Goal: Check status: Check status

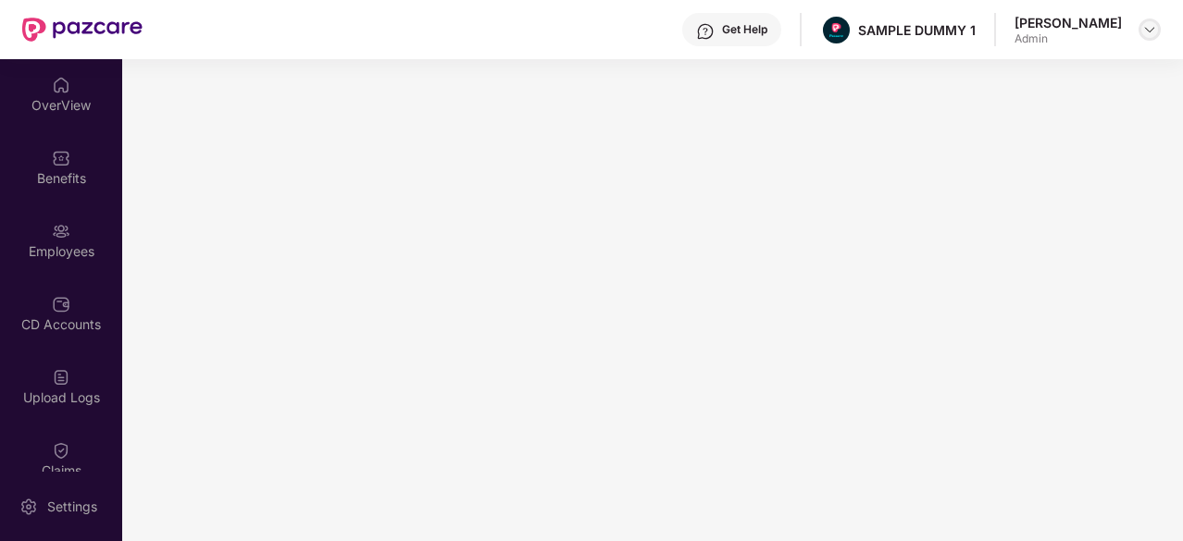
click at [1144, 31] on img at bounding box center [1149, 29] width 15 height 15
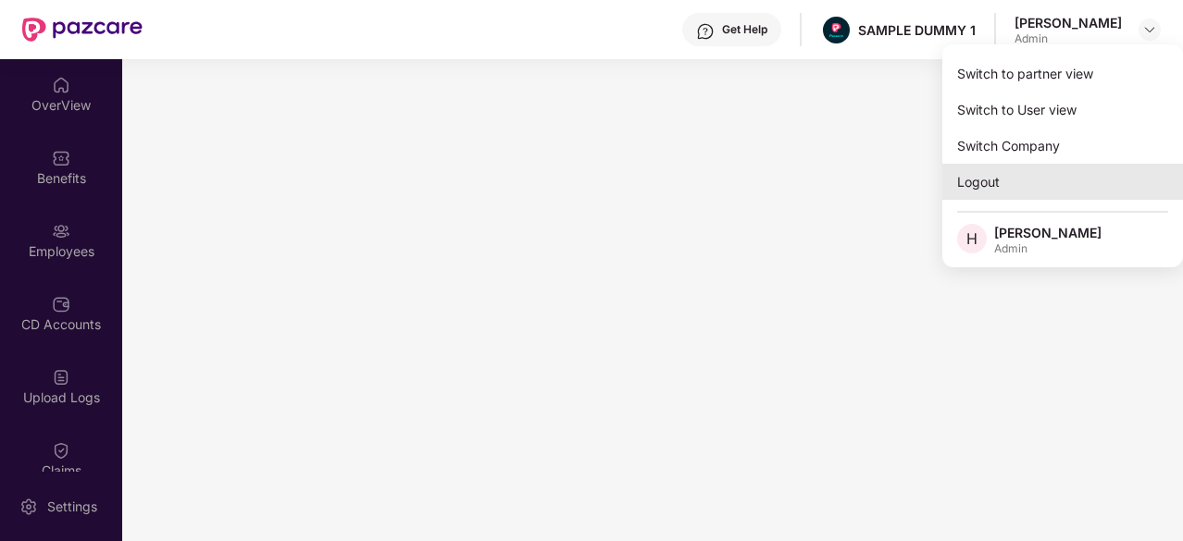
click at [984, 169] on div "Logout" at bounding box center [1062, 182] width 241 height 36
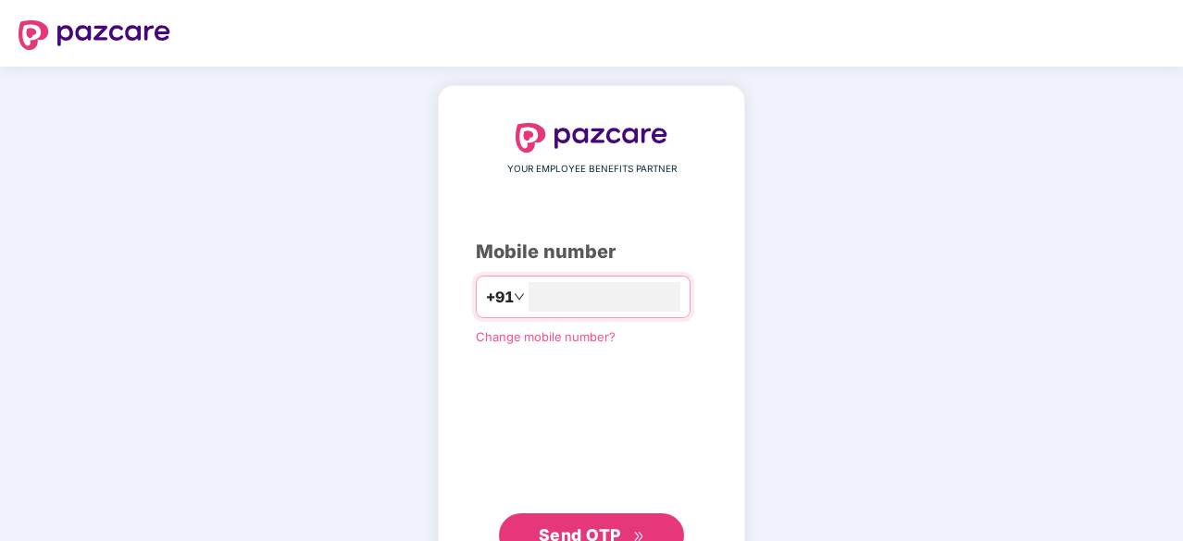
type input "**********"
click at [588, 532] on span "Send OTP" at bounding box center [580, 535] width 82 height 19
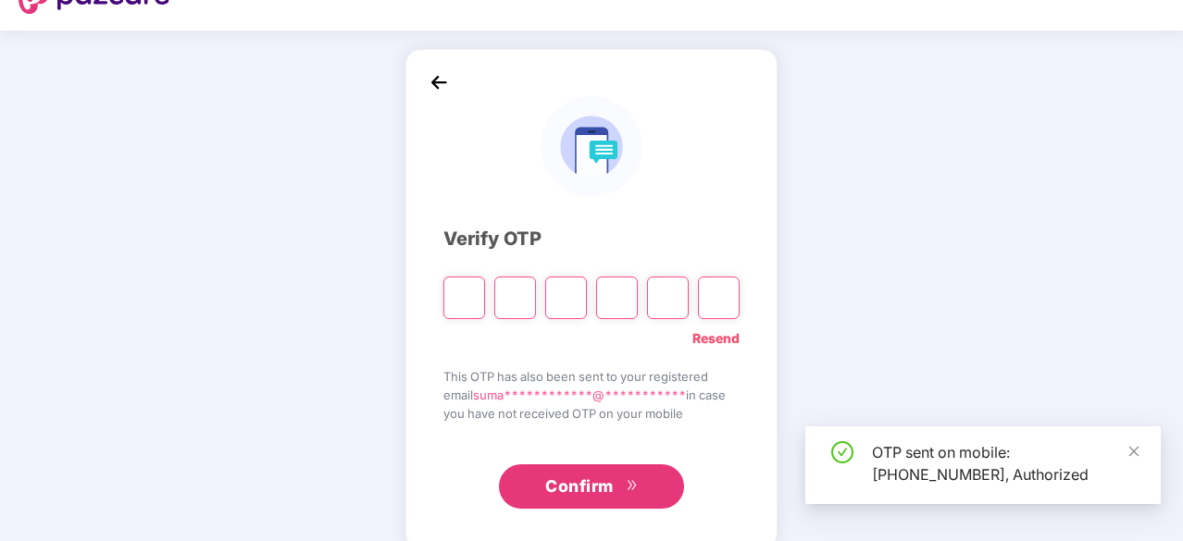
scroll to position [56, 0]
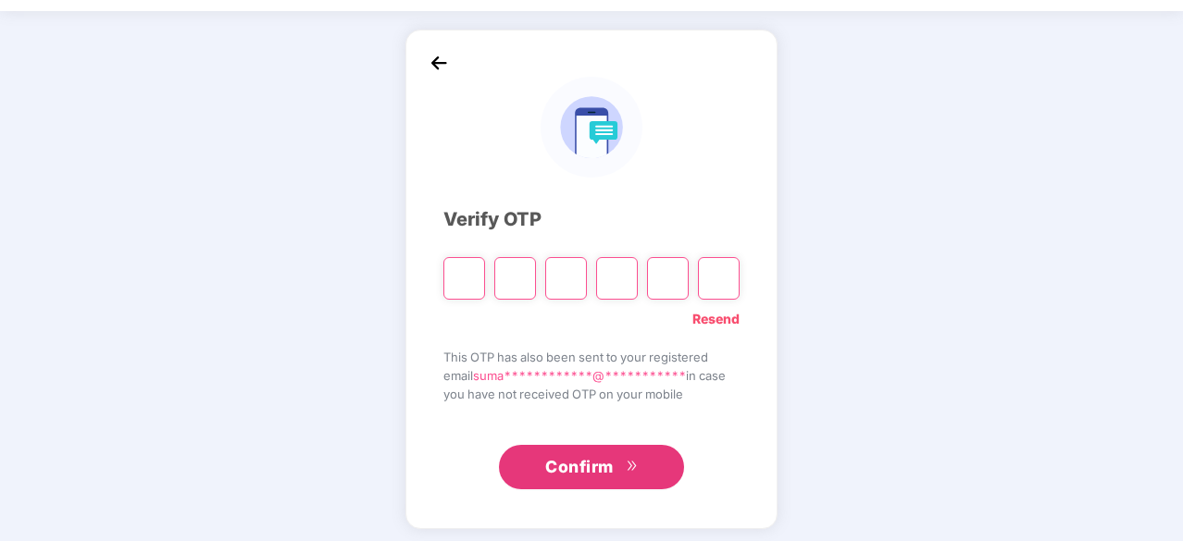
type input "*"
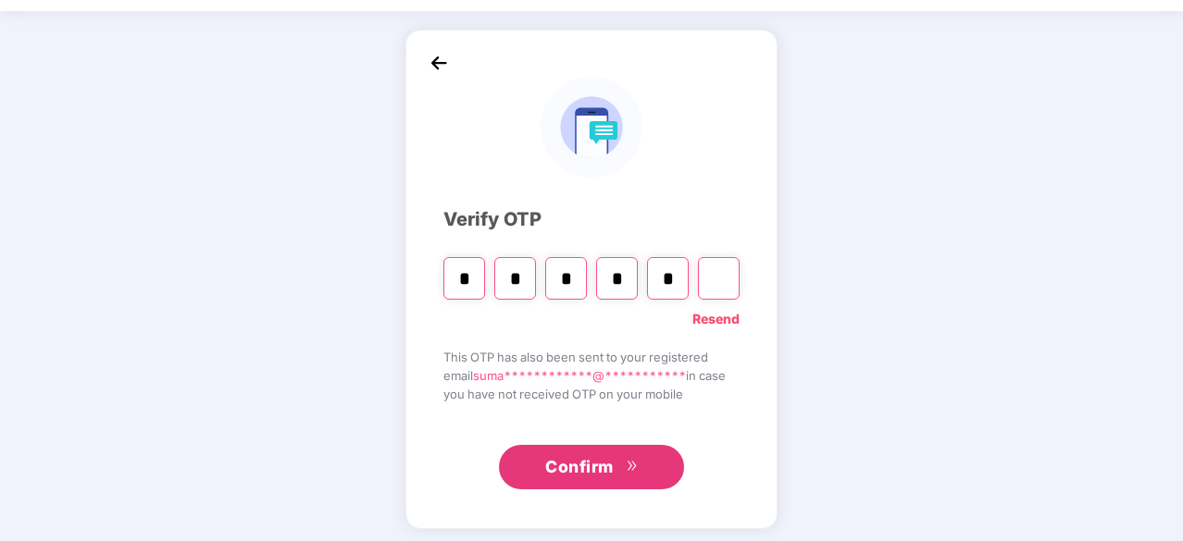
type input "*"
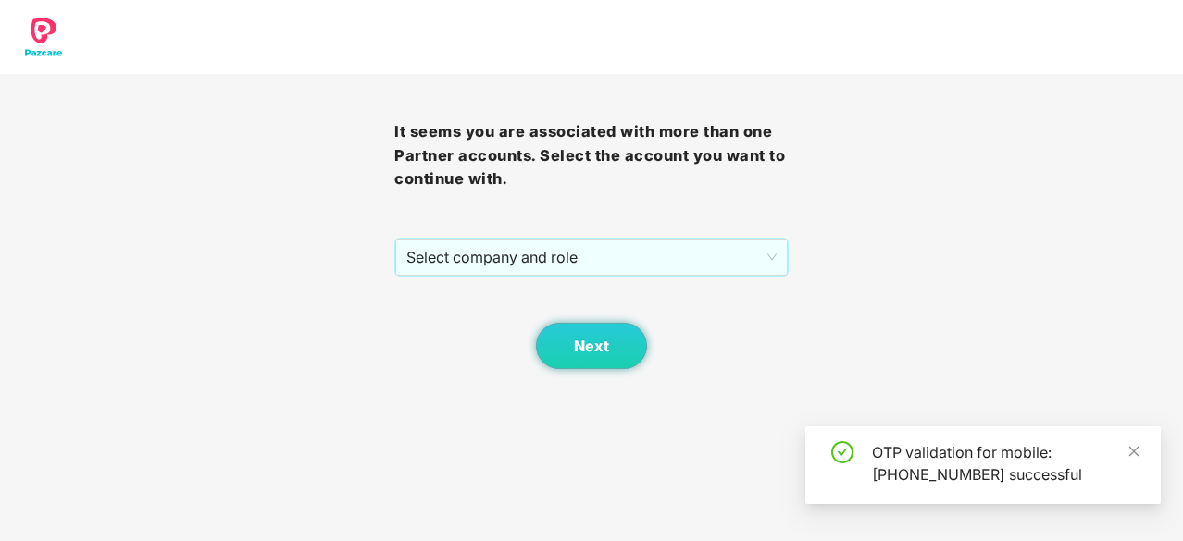
scroll to position [0, 0]
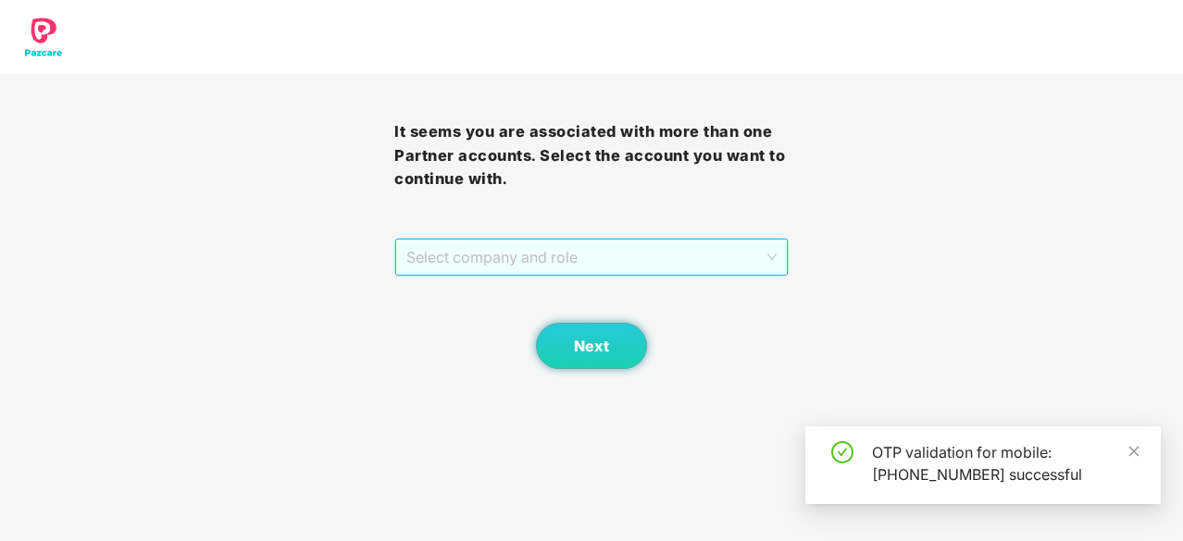
click at [641, 254] on span "Select company and role" at bounding box center [591, 257] width 370 height 35
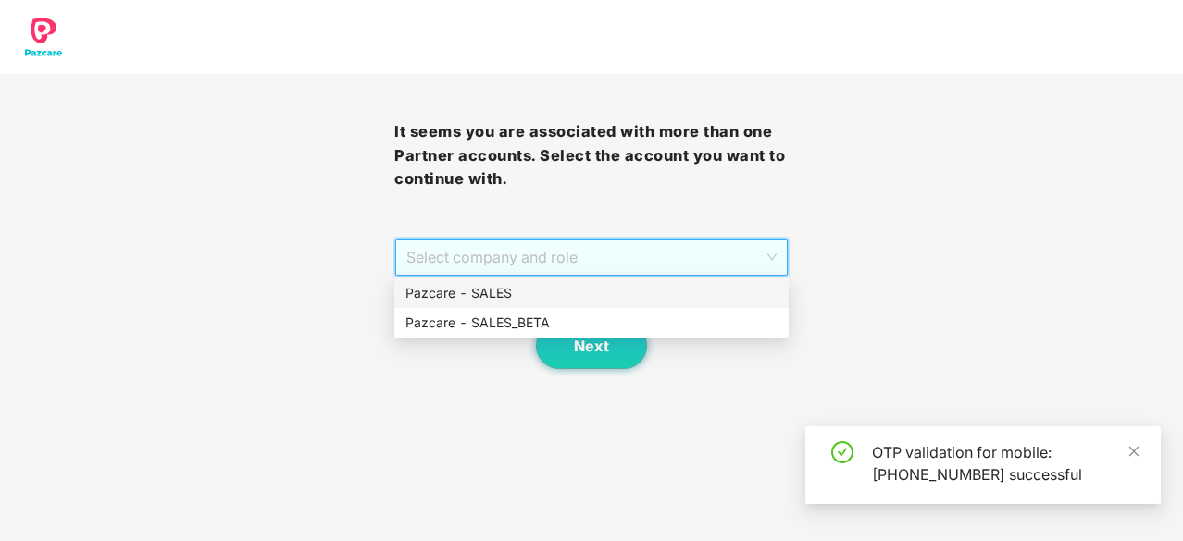
click at [549, 296] on div "Pazcare - SALES" at bounding box center [591, 293] width 372 height 20
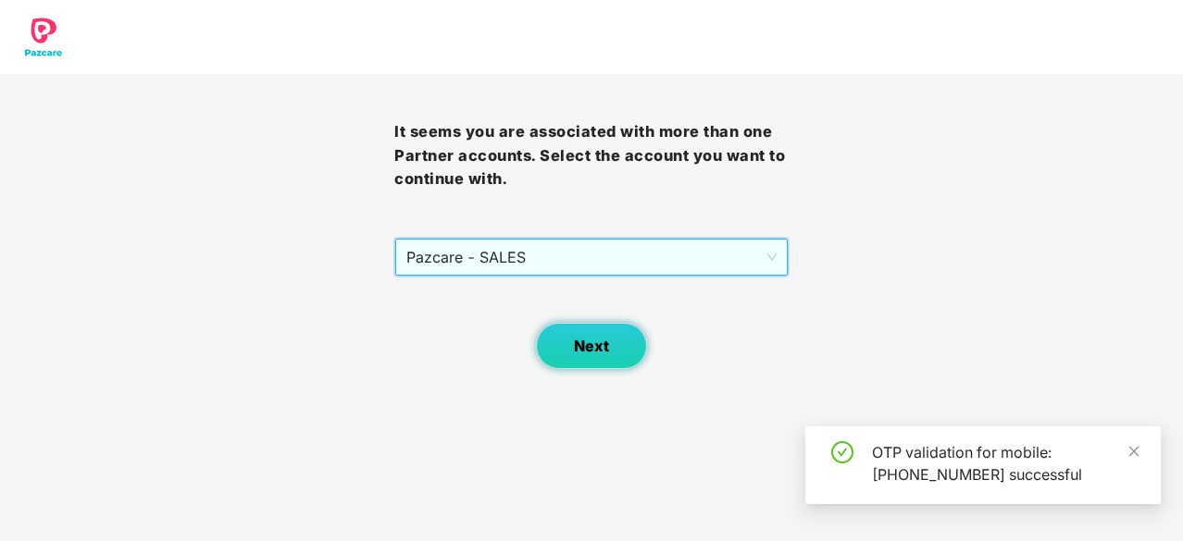
click at [588, 351] on span "Next" at bounding box center [591, 347] width 35 height 18
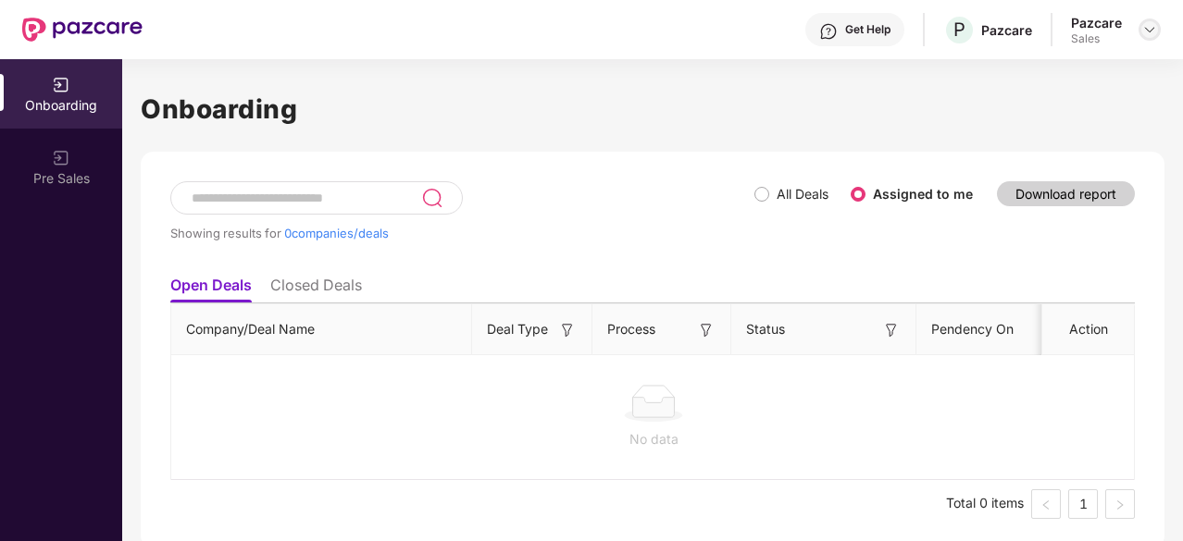
click at [1145, 27] on img at bounding box center [1149, 29] width 15 height 15
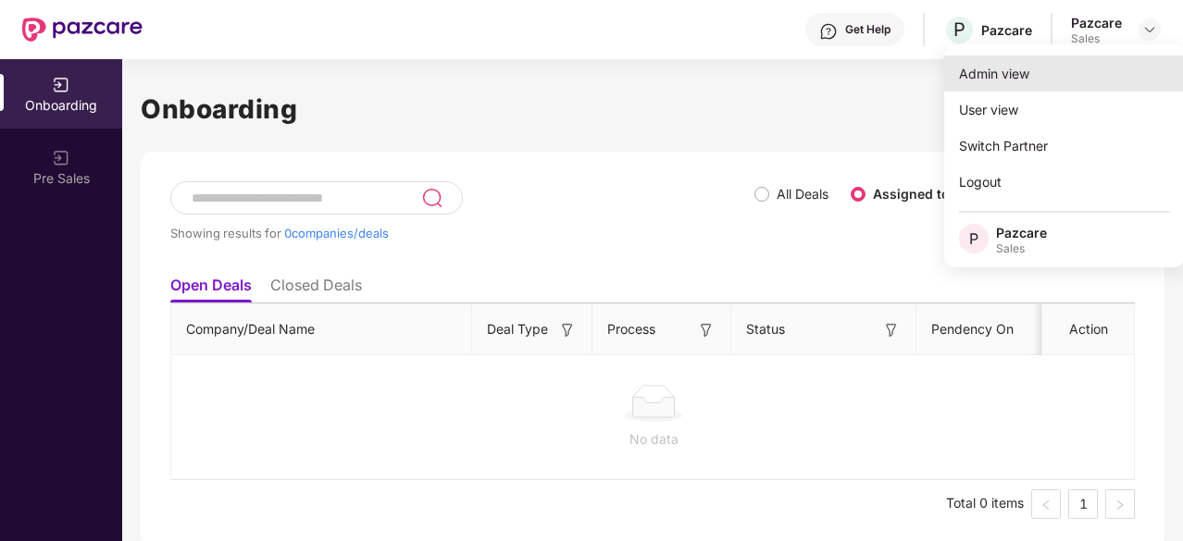
click at [994, 59] on div "Admin view" at bounding box center [1064, 74] width 241 height 36
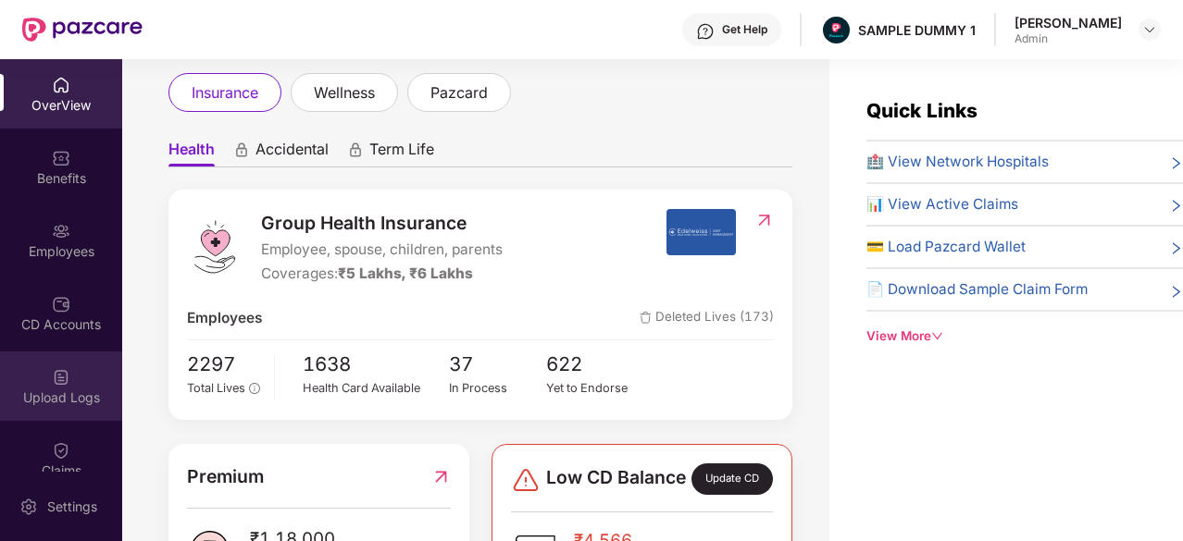
scroll to position [390, 0]
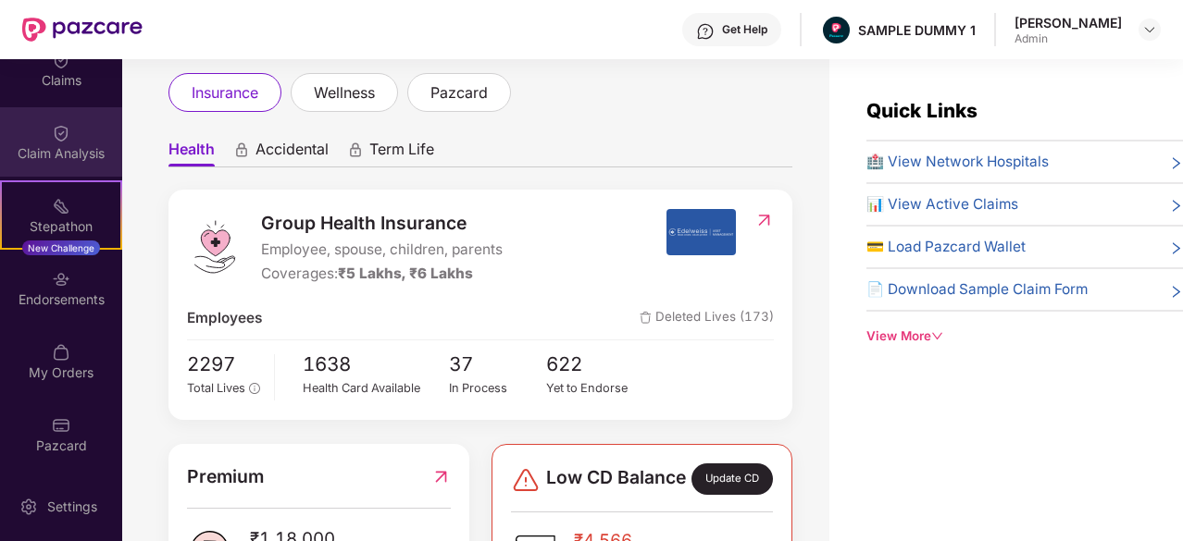
click at [70, 132] on div "Claim Analysis" at bounding box center [61, 141] width 122 height 69
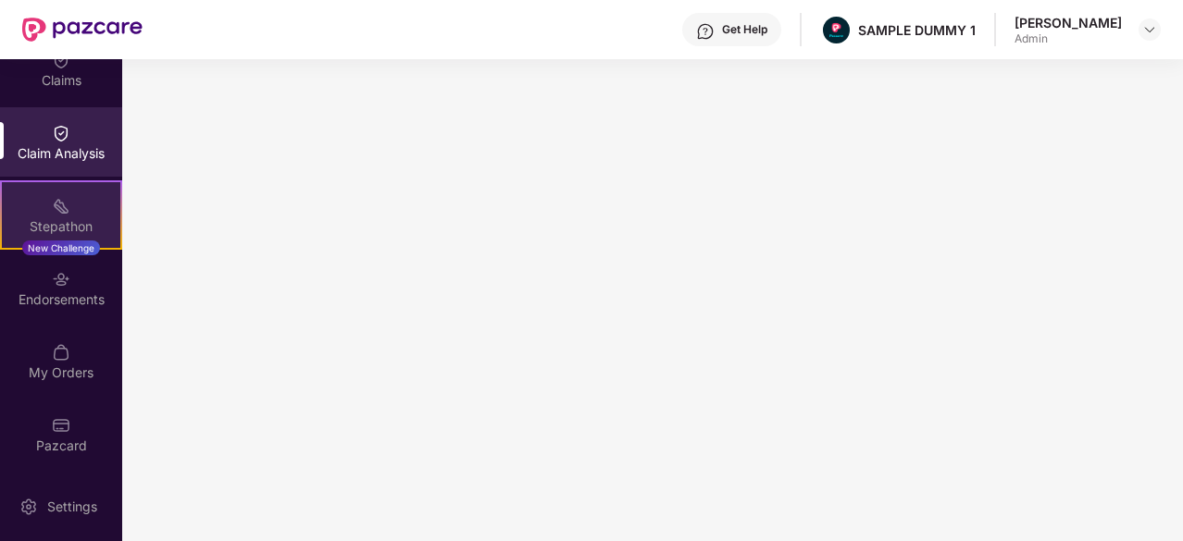
scroll to position [0, 0]
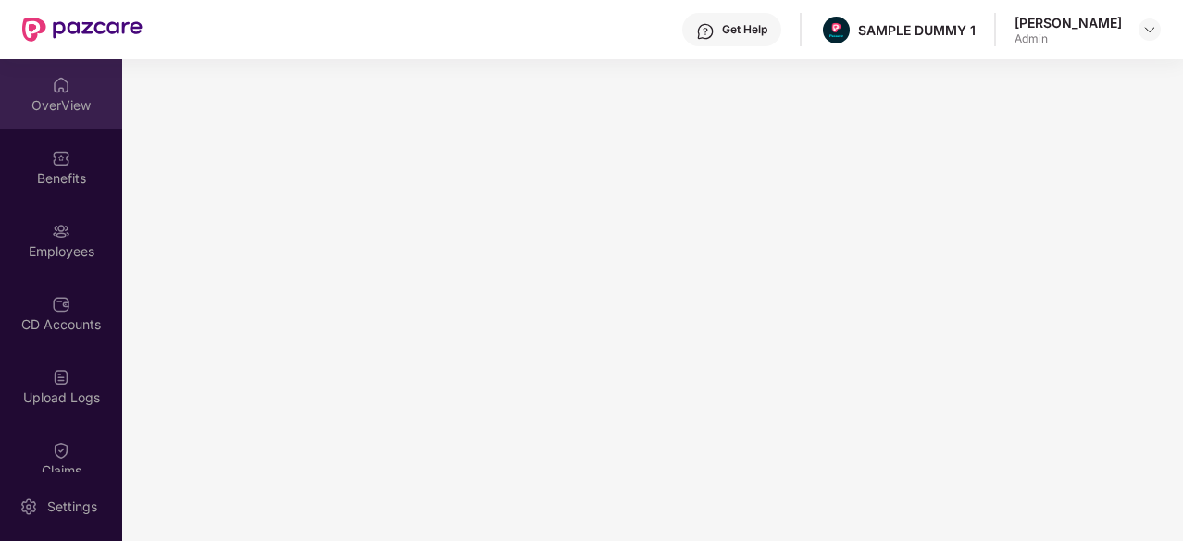
click at [76, 66] on div "OverView" at bounding box center [61, 93] width 122 height 69
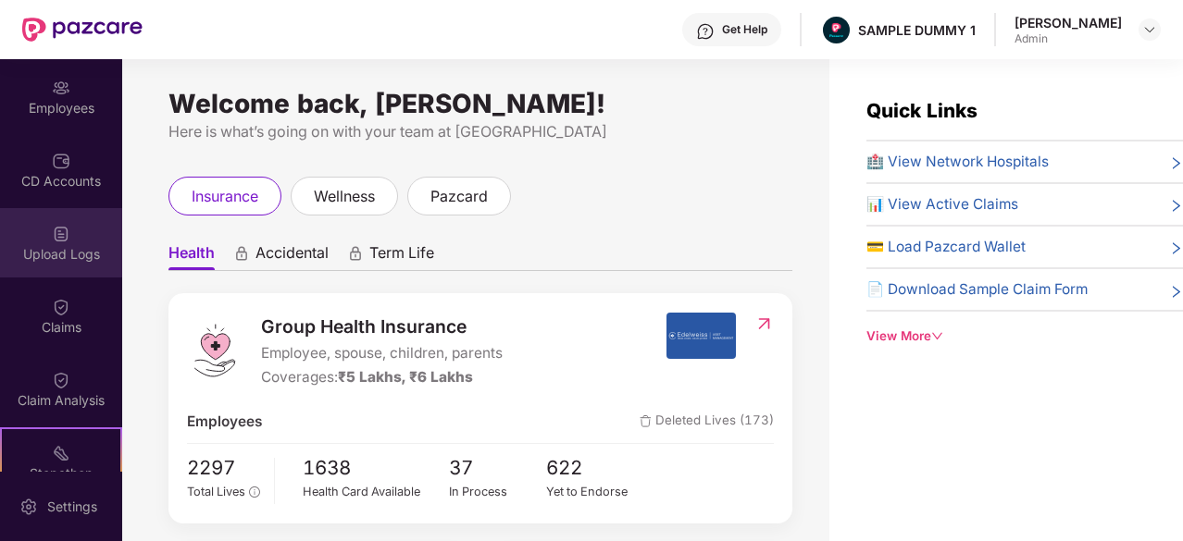
scroll to position [142, 0]
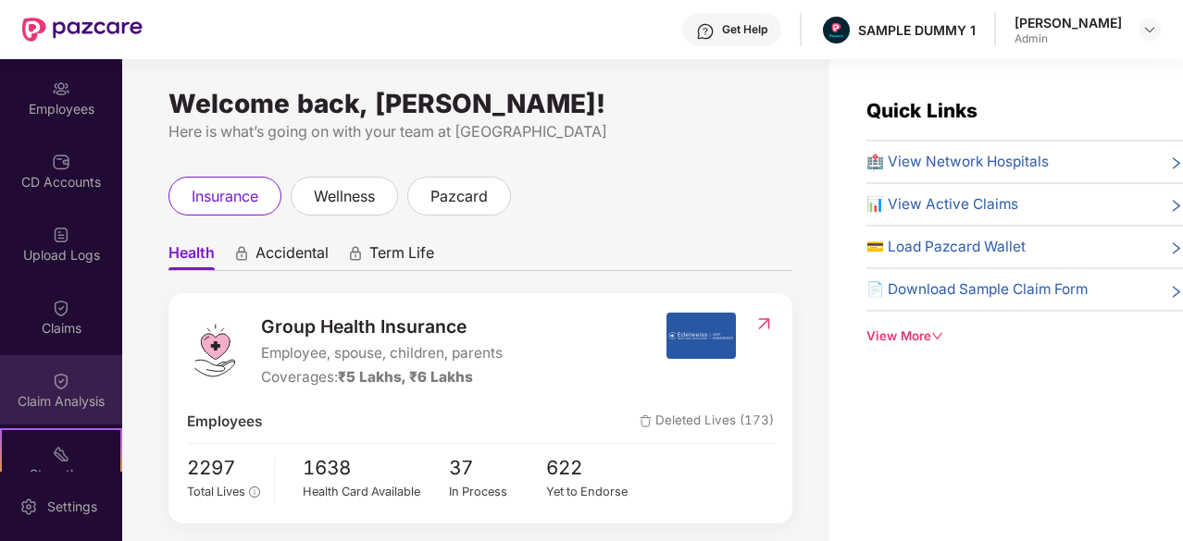
click at [57, 392] on div "Claim Analysis" at bounding box center [61, 401] width 122 height 19
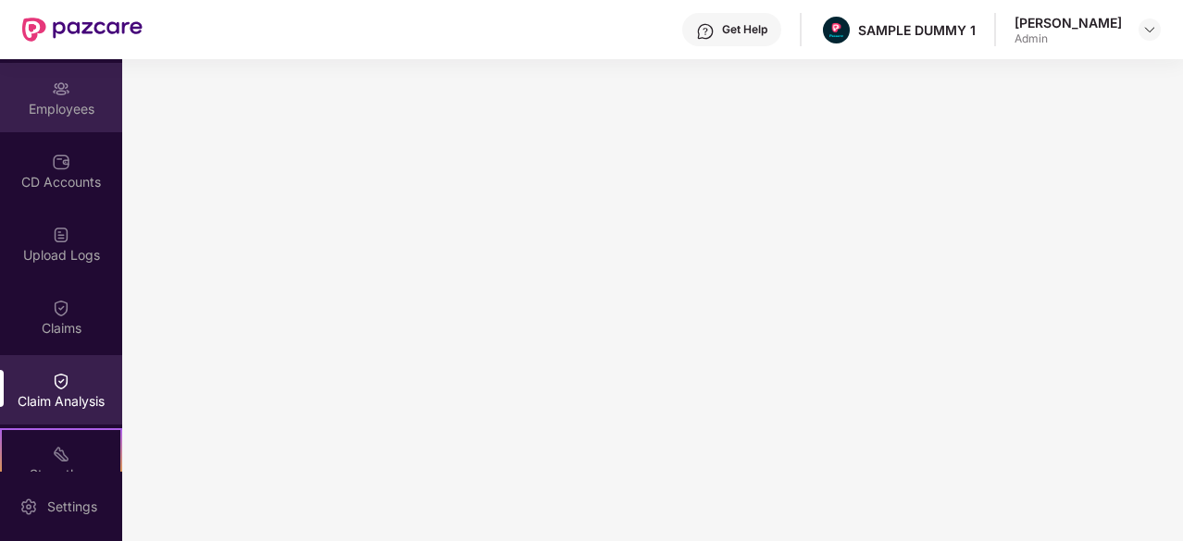
scroll to position [0, 0]
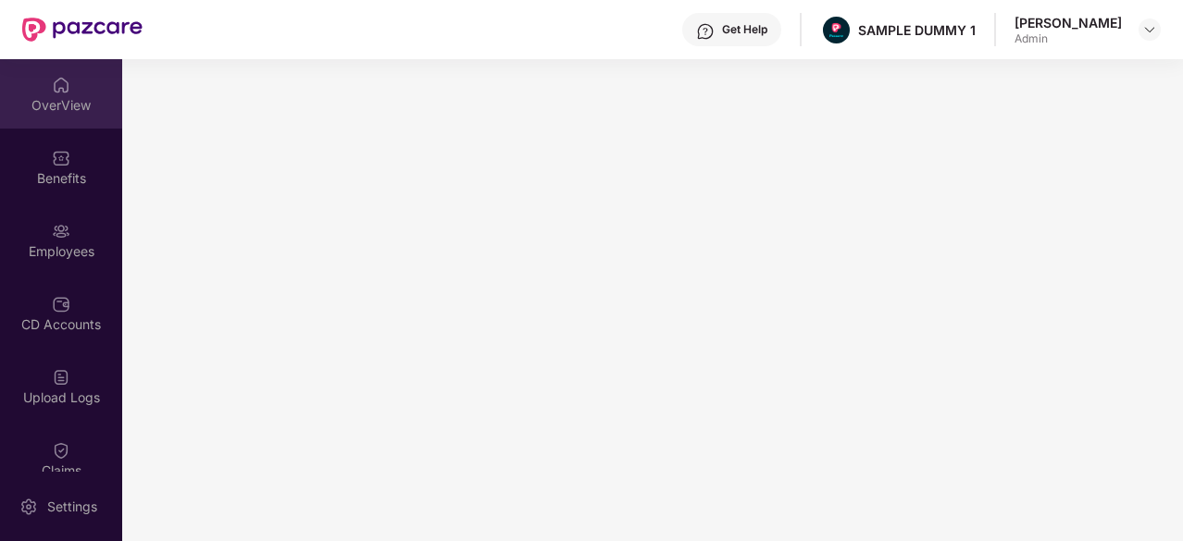
click at [43, 107] on div "OverView" at bounding box center [61, 105] width 122 height 19
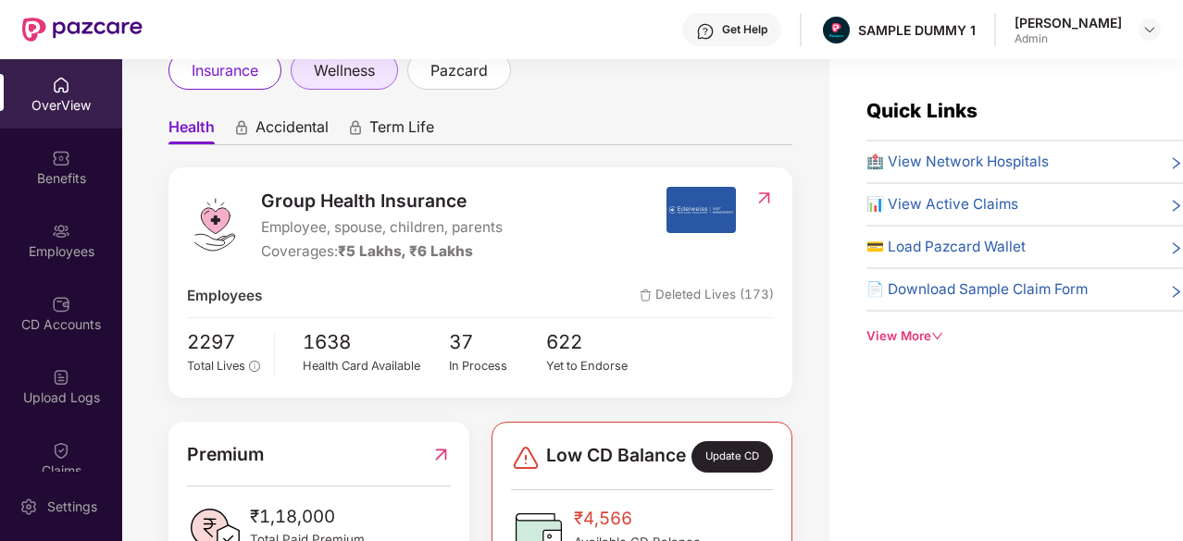
scroll to position [133, 0]
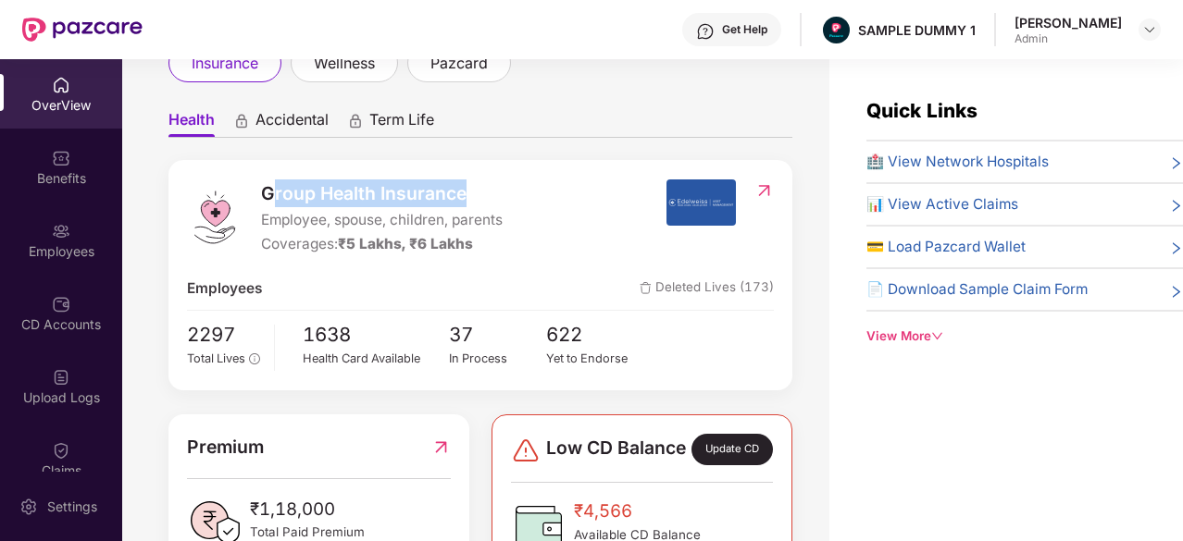
drag, startPoint x: 276, startPoint y: 192, endPoint x: 488, endPoint y: 184, distance: 212.0
click at [488, 184] on span "Group Health Insurance" at bounding box center [381, 194] width 241 height 28
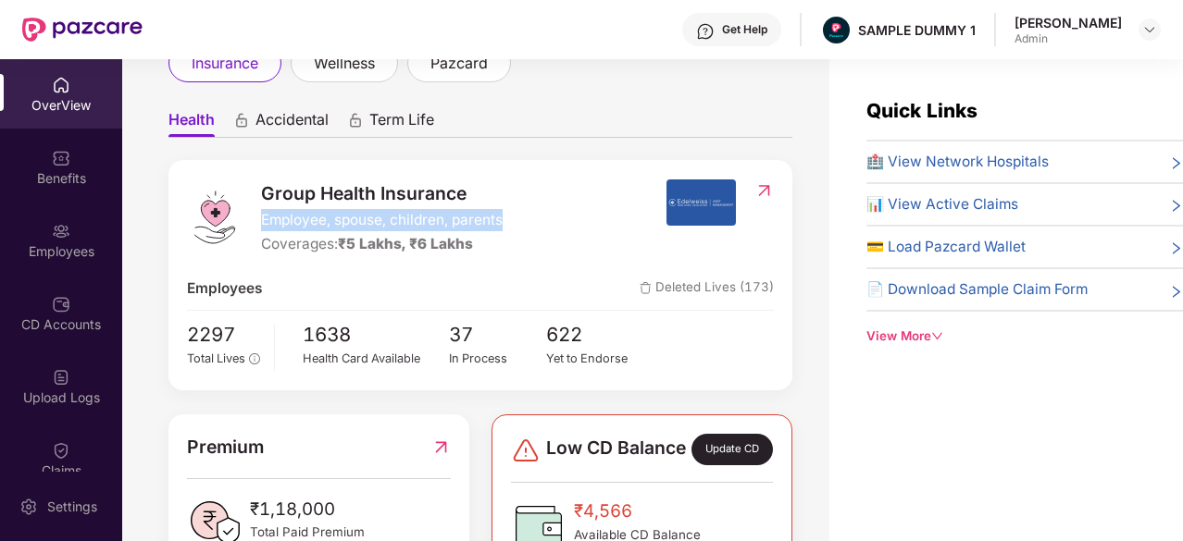
drag, startPoint x: 258, startPoint y: 217, endPoint x: 526, endPoint y: 226, distance: 267.5
click at [526, 226] on div "Group Health Insurance Employee, spouse, children, parents Coverages: ₹5 Lakhs,…" at bounding box center [426, 218] width 478 height 77
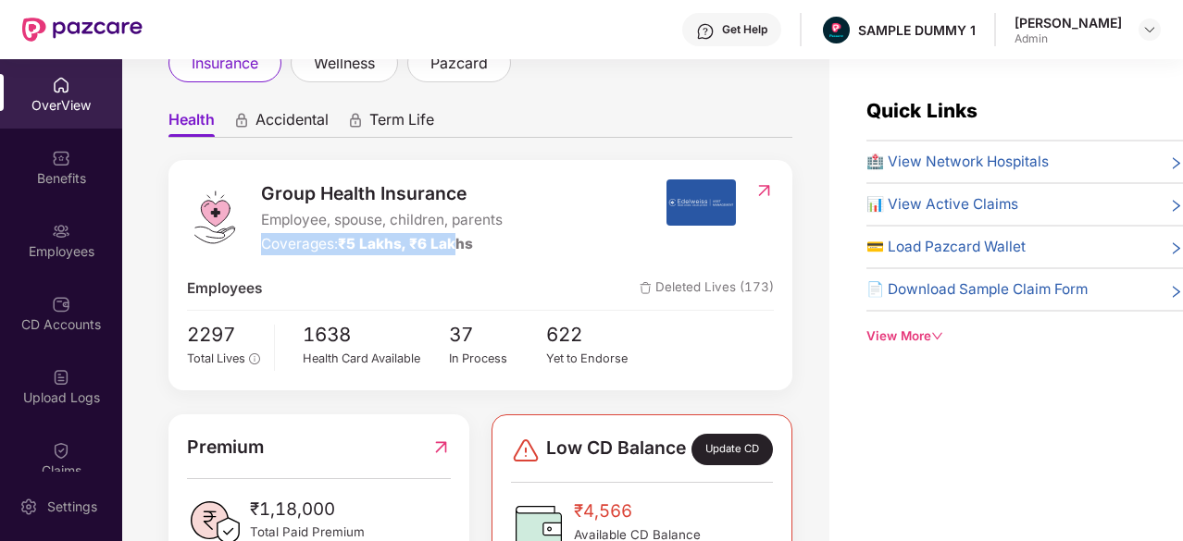
drag, startPoint x: 266, startPoint y: 238, endPoint x: 453, endPoint y: 249, distance: 187.2
click at [453, 249] on div "Coverages: ₹5 Lakhs, ₹6 Lakhs" at bounding box center [381, 244] width 241 height 22
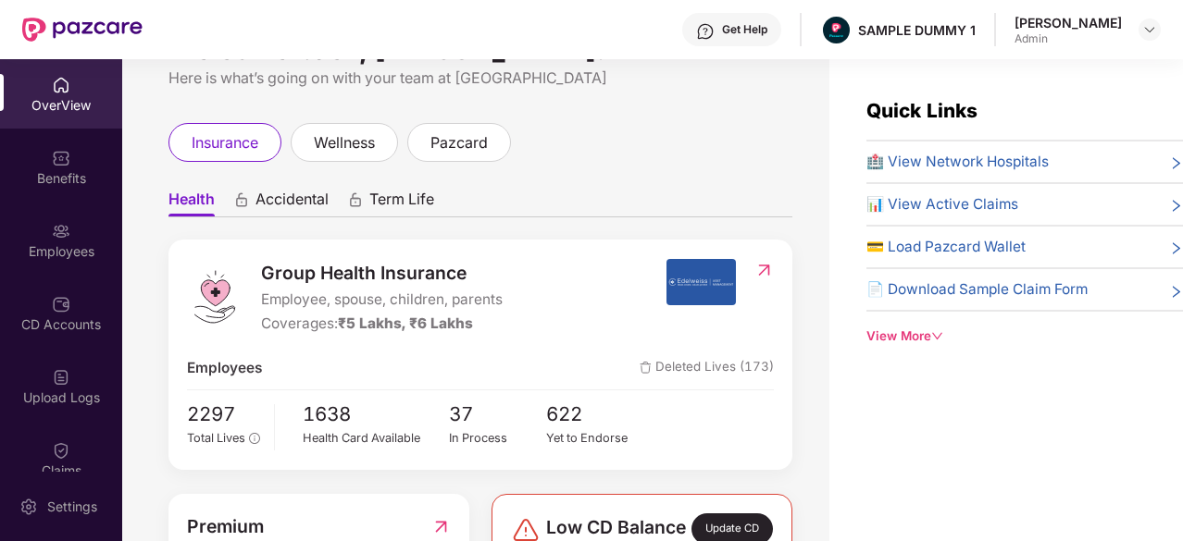
click at [947, 158] on span "🏥 View Network Hospitals" at bounding box center [957, 162] width 182 height 22
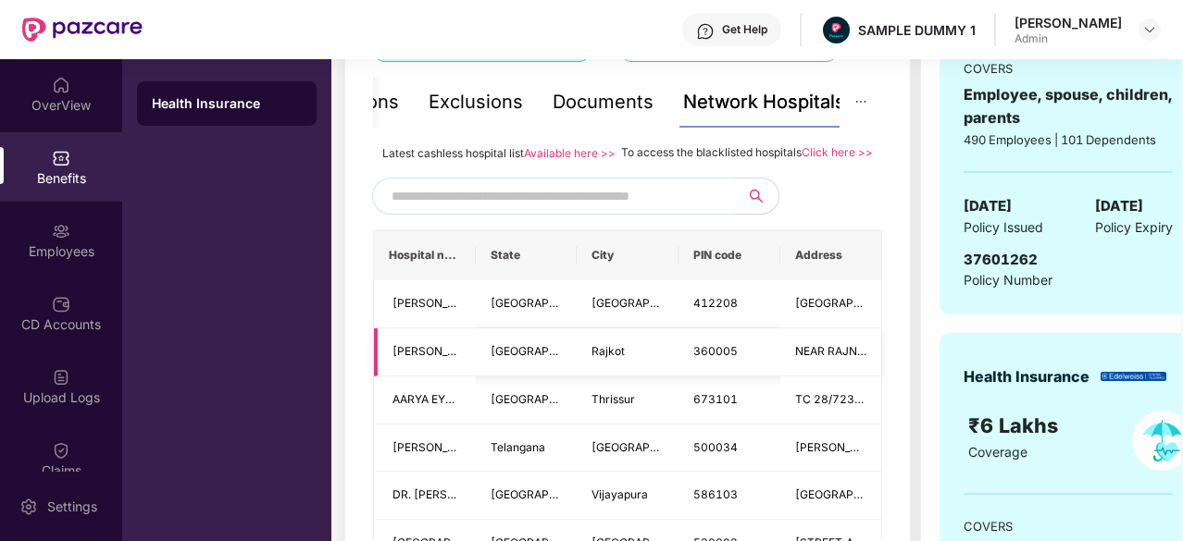
scroll to position [256, 0]
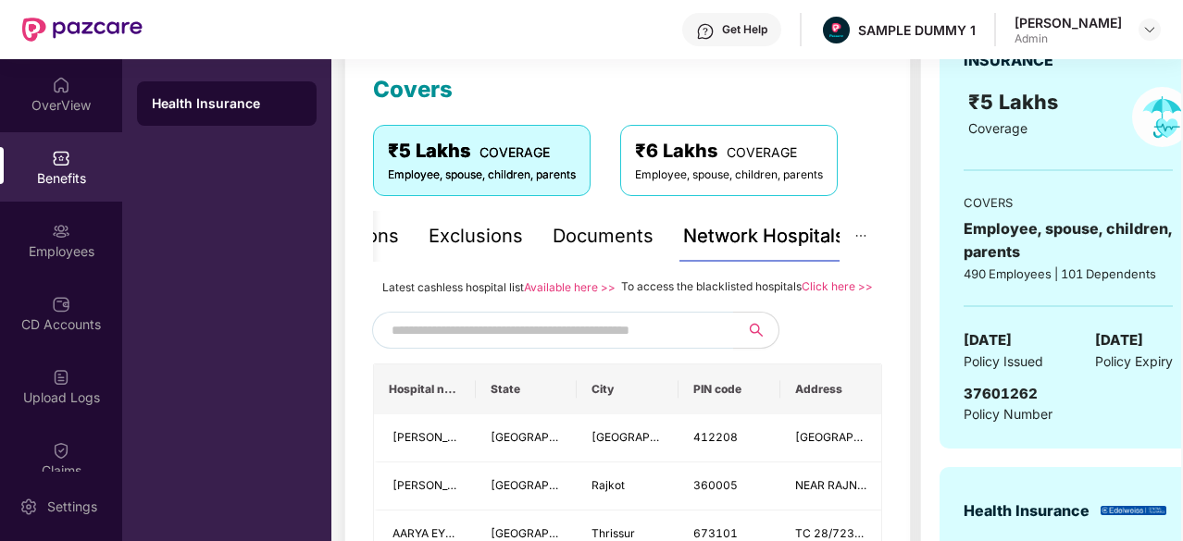
click at [544, 344] on input "text" at bounding box center [549, 330] width 316 height 28
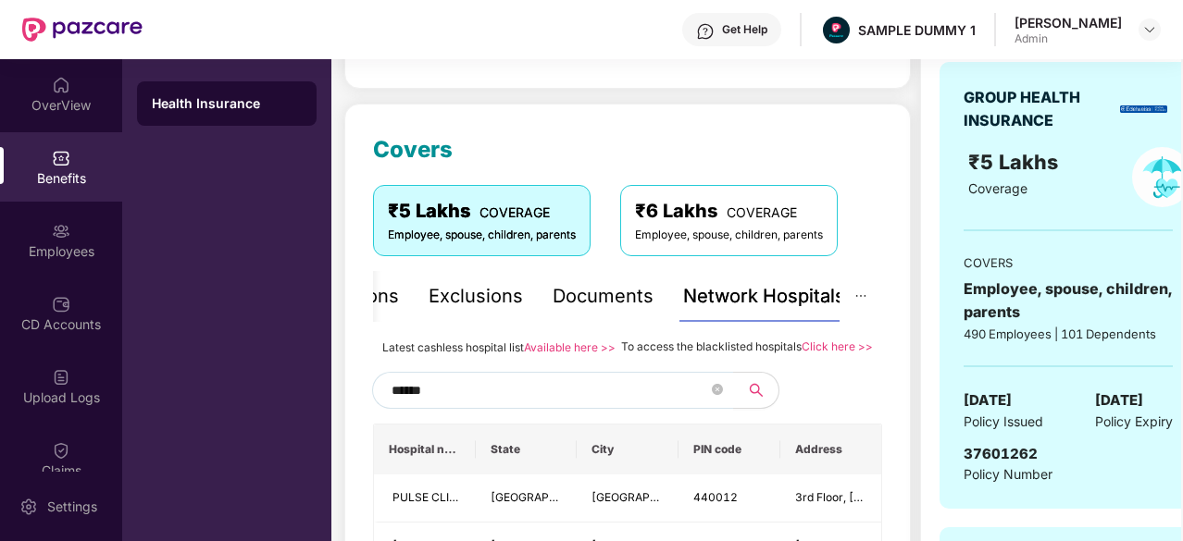
scroll to position [195, 0]
type input "******"
drag, startPoint x: 618, startPoint y: 345, endPoint x: 807, endPoint y: 349, distance: 188.8
click at [807, 349] on div "To access the blacklisted hospitals Click here >>" at bounding box center [747, 348] width 252 height 20
click at [572, 295] on div "Documents" at bounding box center [602, 297] width 101 height 29
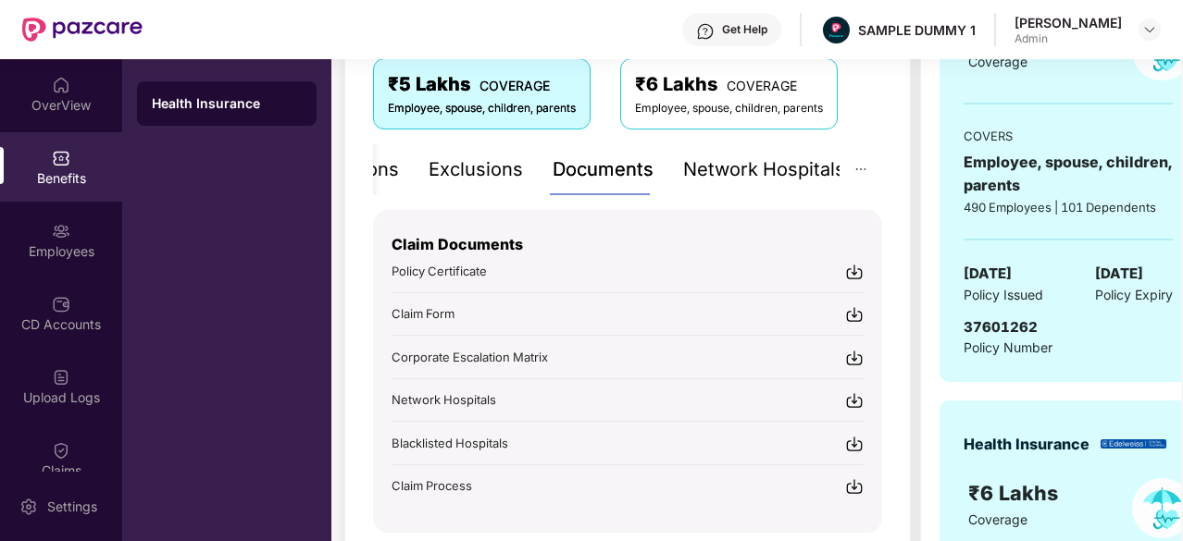
scroll to position [323, 0]
click at [444, 169] on div "Inclusions" at bounding box center [417, 169] width 89 height 29
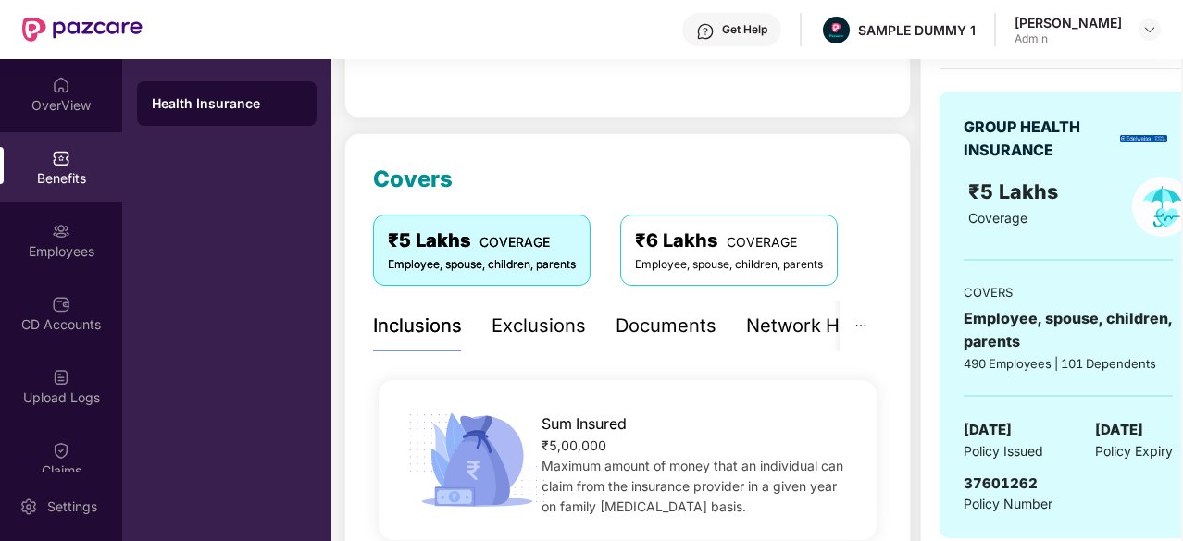
scroll to position [167, 0]
click at [541, 316] on div "Exclusions" at bounding box center [538, 325] width 94 height 29
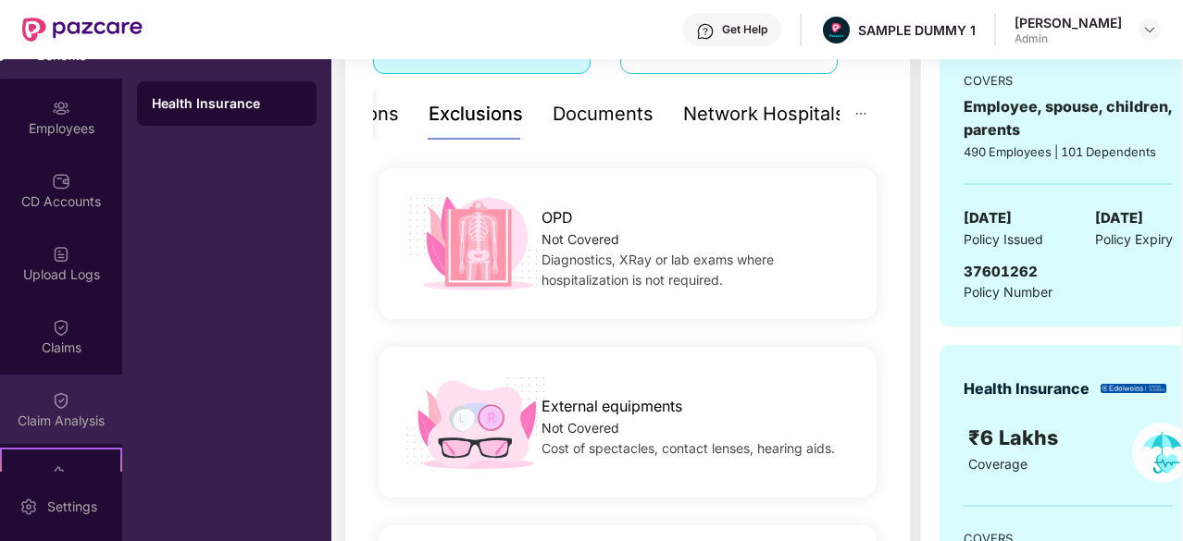
scroll to position [123, 0]
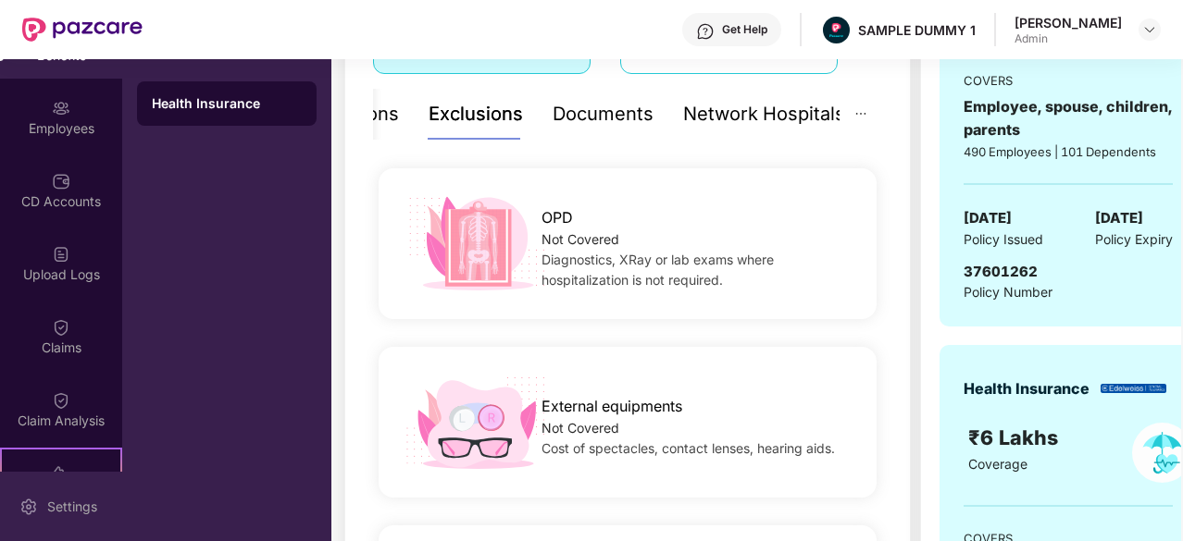
click at [46, 489] on div "Settings" at bounding box center [61, 506] width 122 height 69
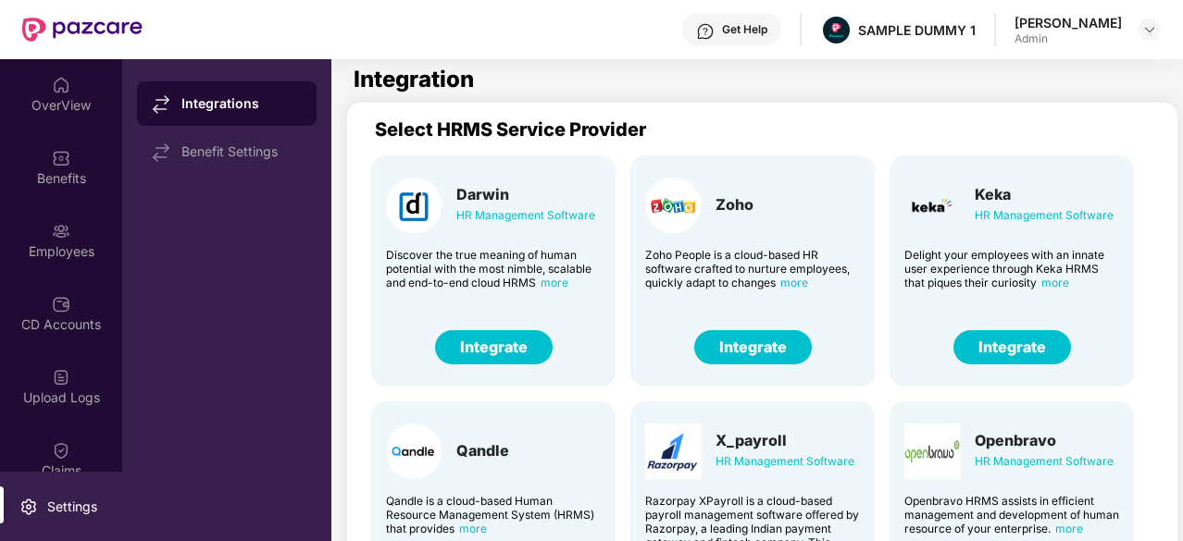
scroll to position [68, 0]
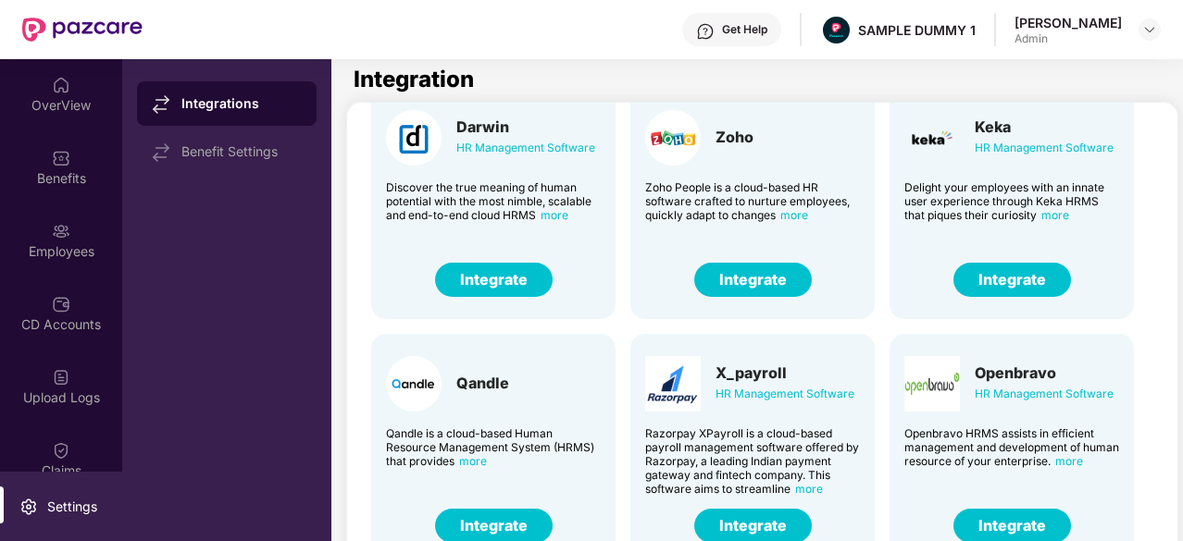
click at [1001, 277] on button "Integrate" at bounding box center [1012, 280] width 118 height 34
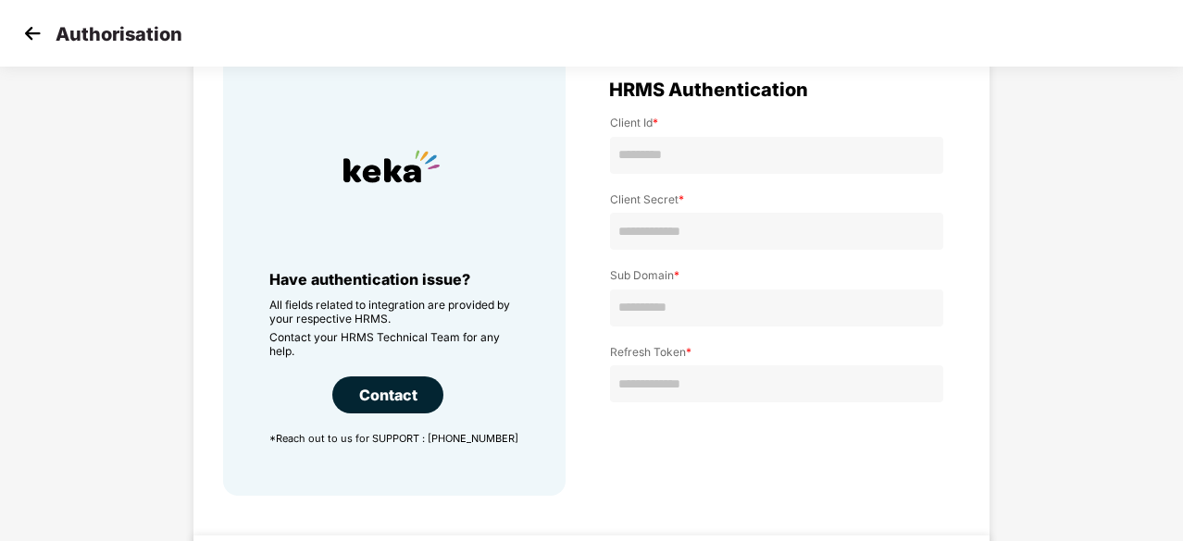
scroll to position [106, 0]
click at [31, 46] on img at bounding box center [33, 33] width 28 height 28
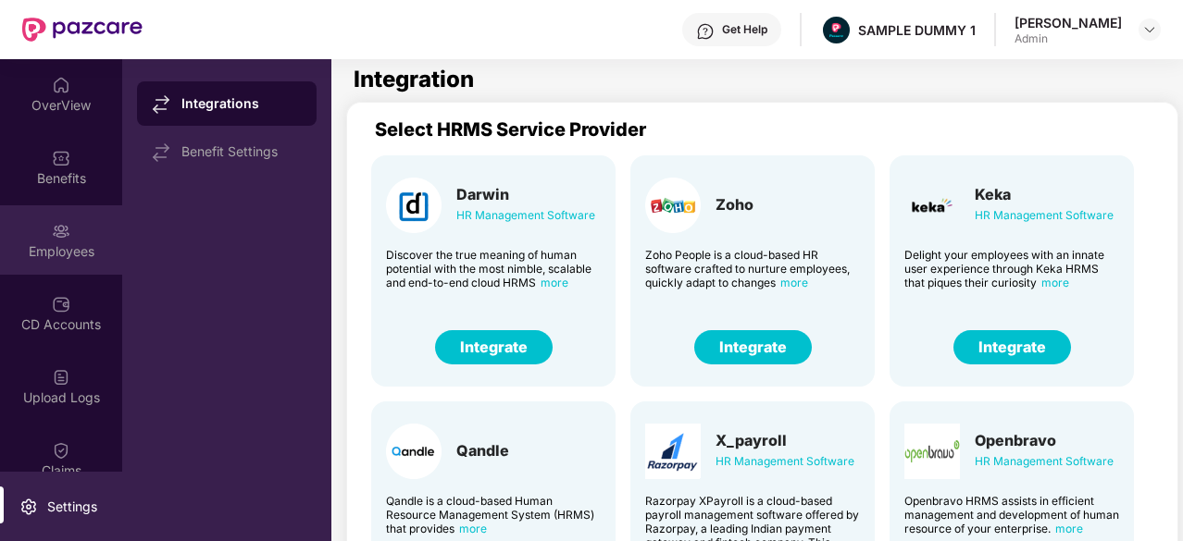
click at [67, 238] on div "Employees" at bounding box center [61, 239] width 122 height 69
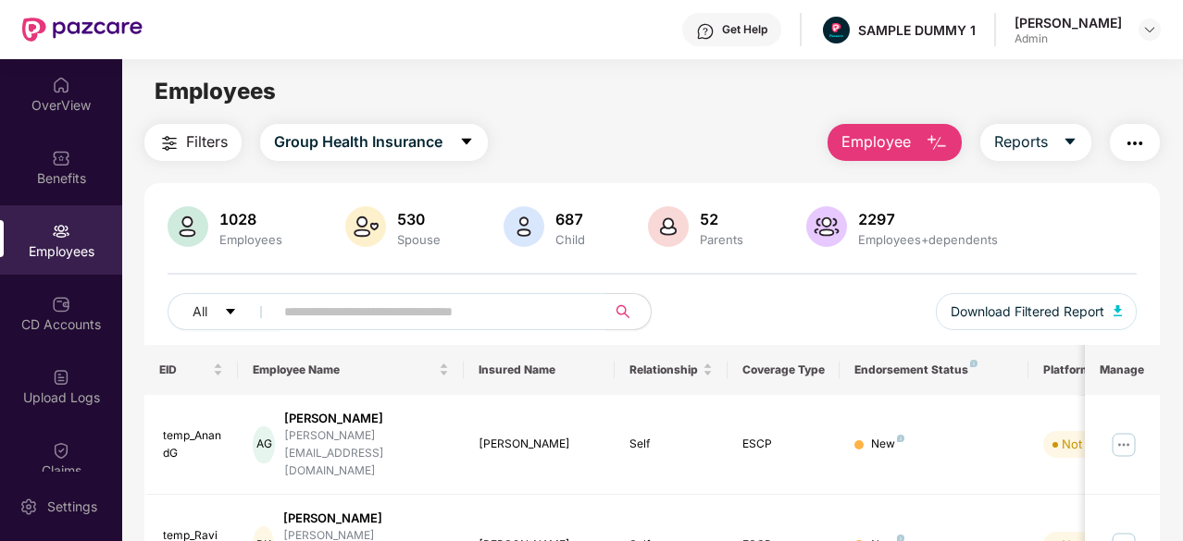
click at [940, 134] on img "button" at bounding box center [936, 143] width 22 height 22
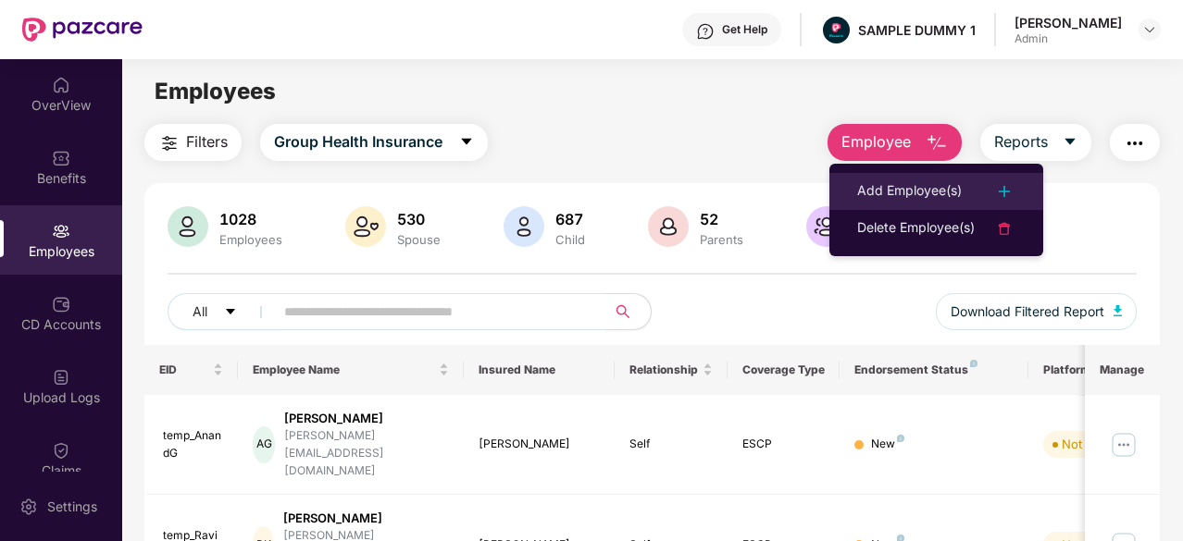
click at [910, 184] on div "Add Employee(s)" at bounding box center [909, 191] width 105 height 22
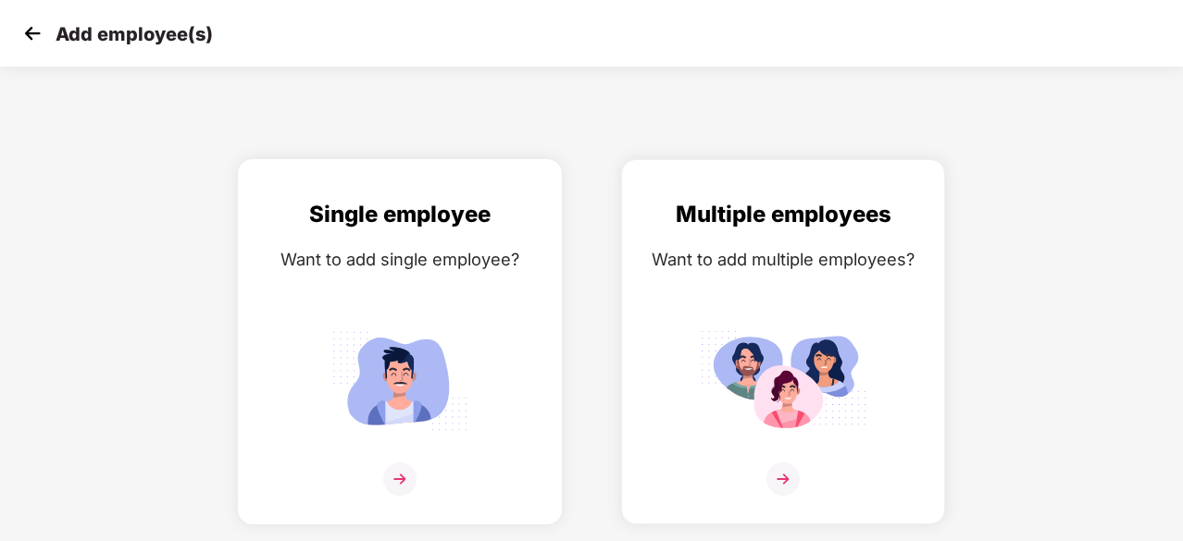
click at [412, 350] on img at bounding box center [399, 381] width 167 height 116
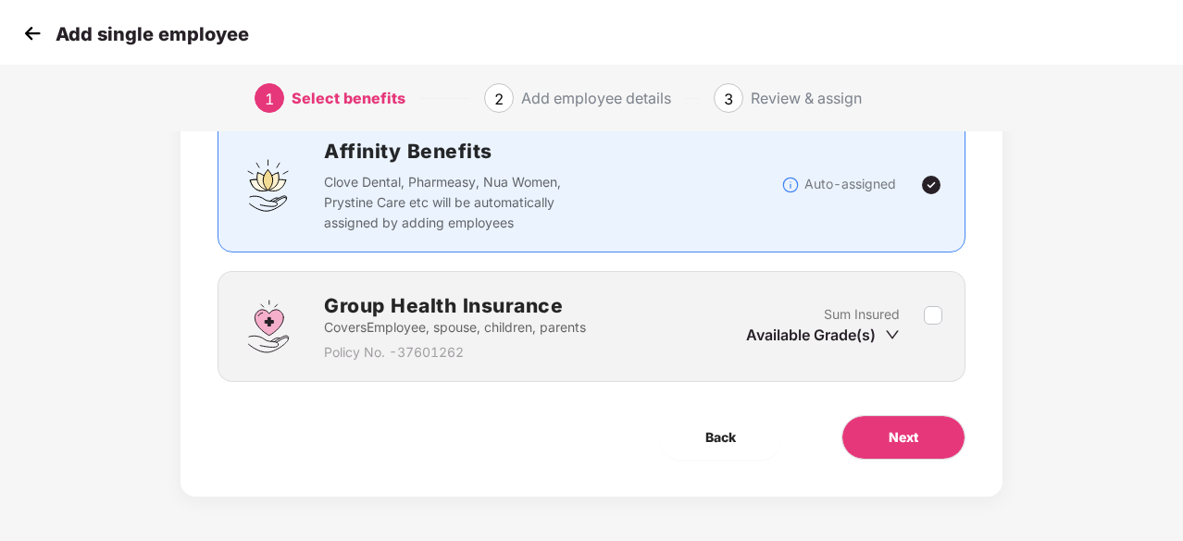
scroll to position [139, 0]
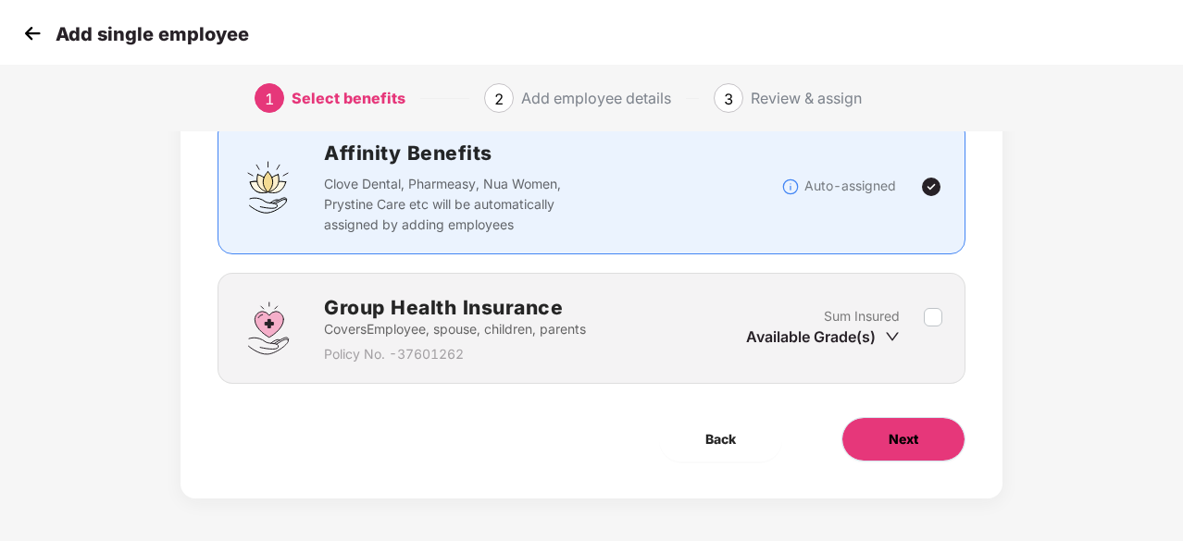
click at [923, 443] on button "Next" at bounding box center [903, 439] width 124 height 44
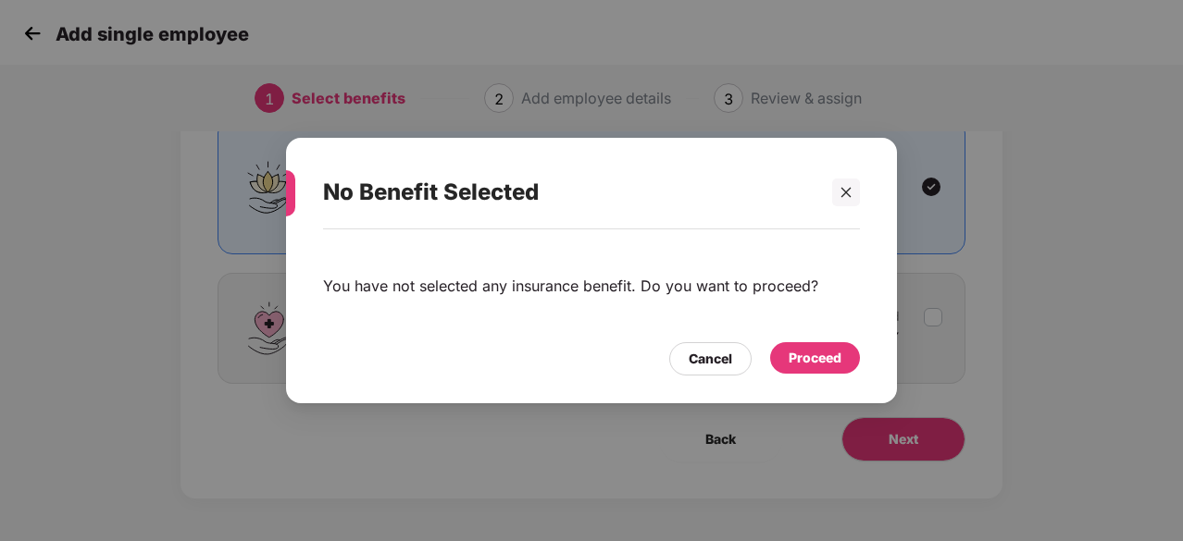
click at [811, 364] on div "Proceed" at bounding box center [814, 358] width 53 height 20
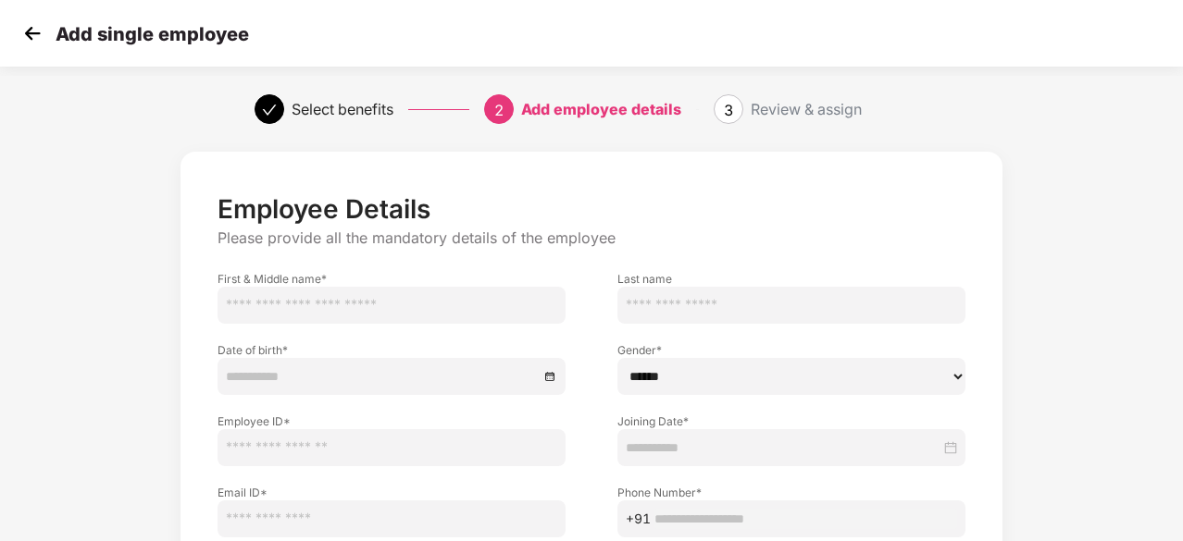
scroll to position [109, 0]
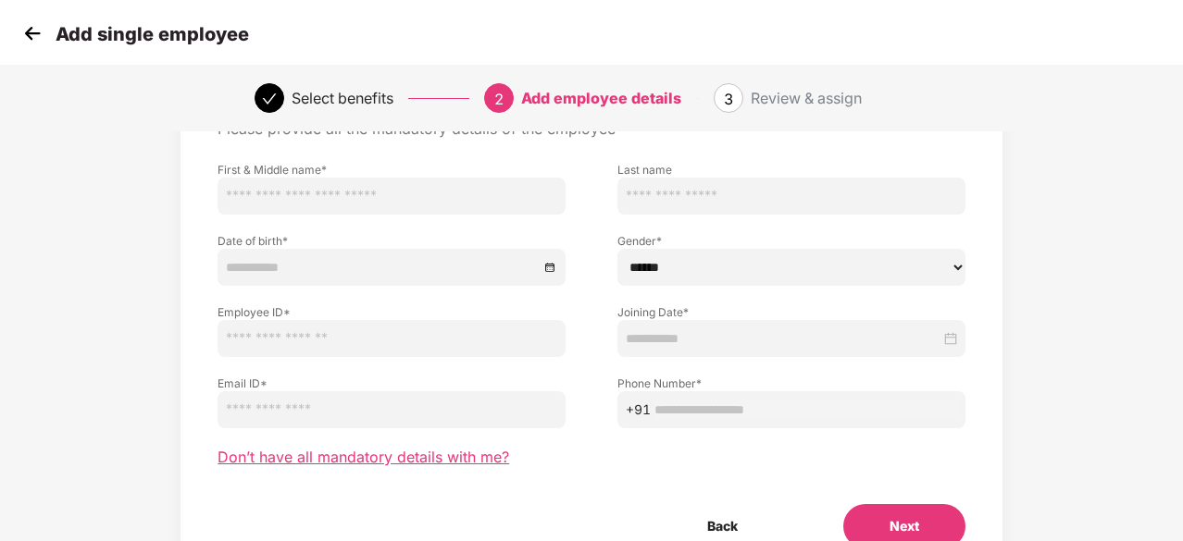
click at [325, 453] on span "Don’t have all mandatory details with me?" at bounding box center [362, 457] width 291 height 19
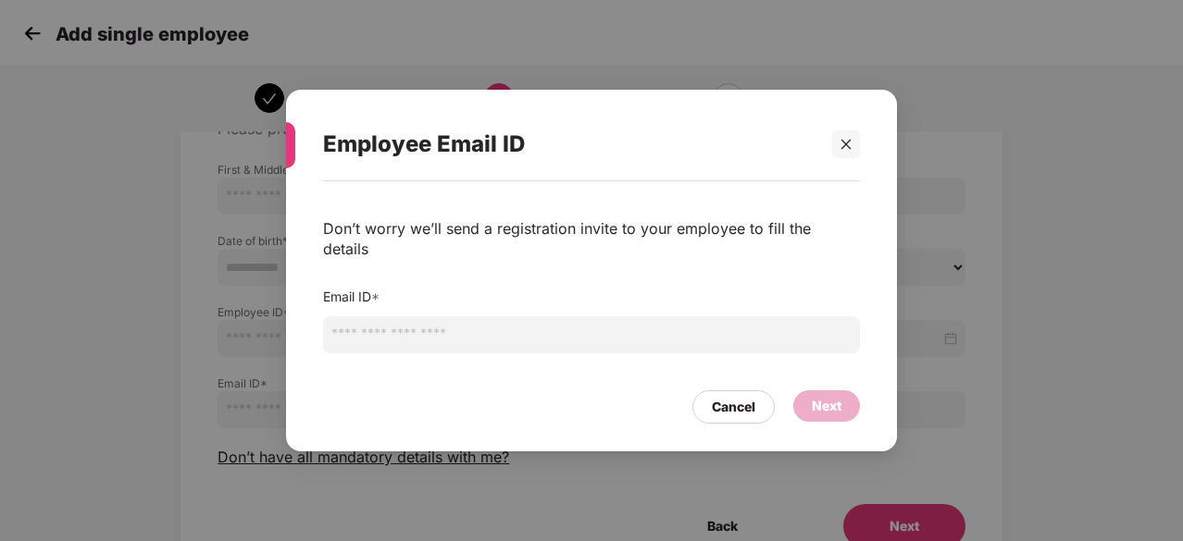
click at [457, 332] on input "email" at bounding box center [591, 334] width 537 height 37
click at [715, 398] on div "Cancel" at bounding box center [733, 407] width 43 height 20
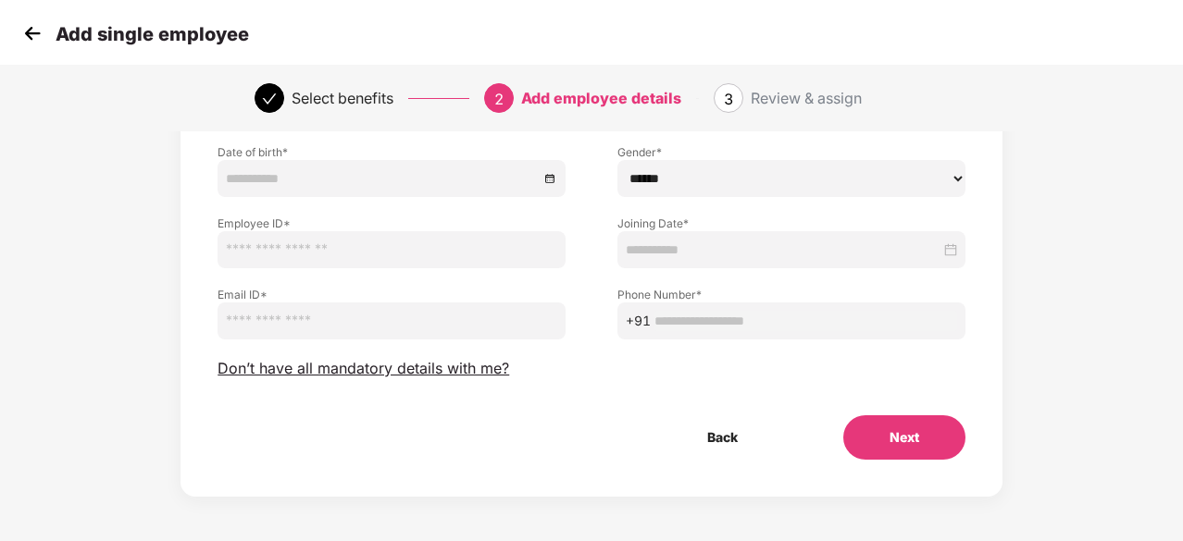
scroll to position [198, 0]
click at [41, 39] on img at bounding box center [33, 33] width 28 height 28
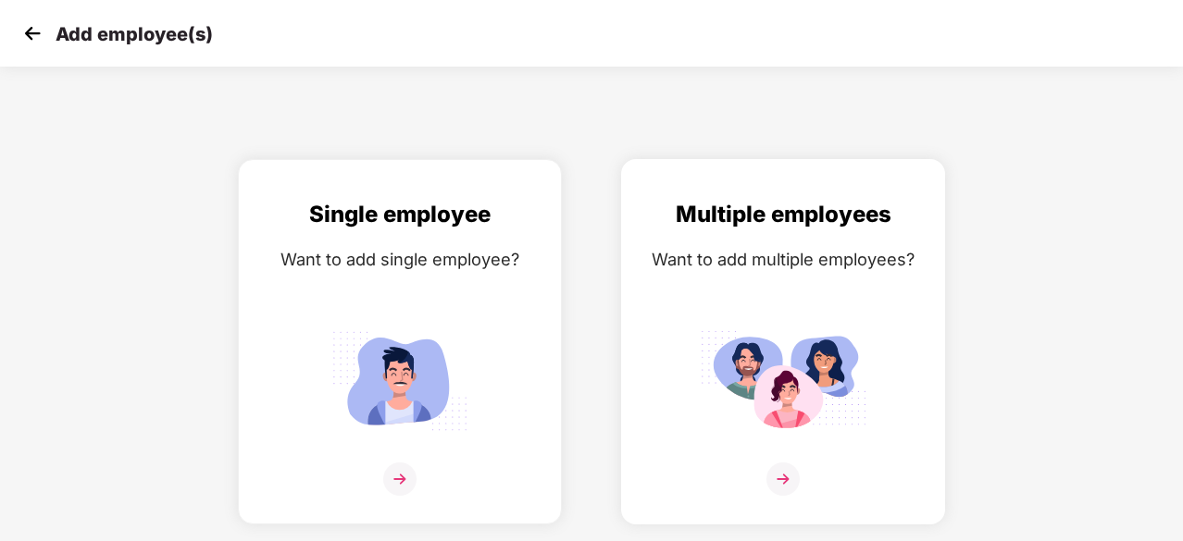
click at [719, 345] on img at bounding box center [783, 381] width 167 height 116
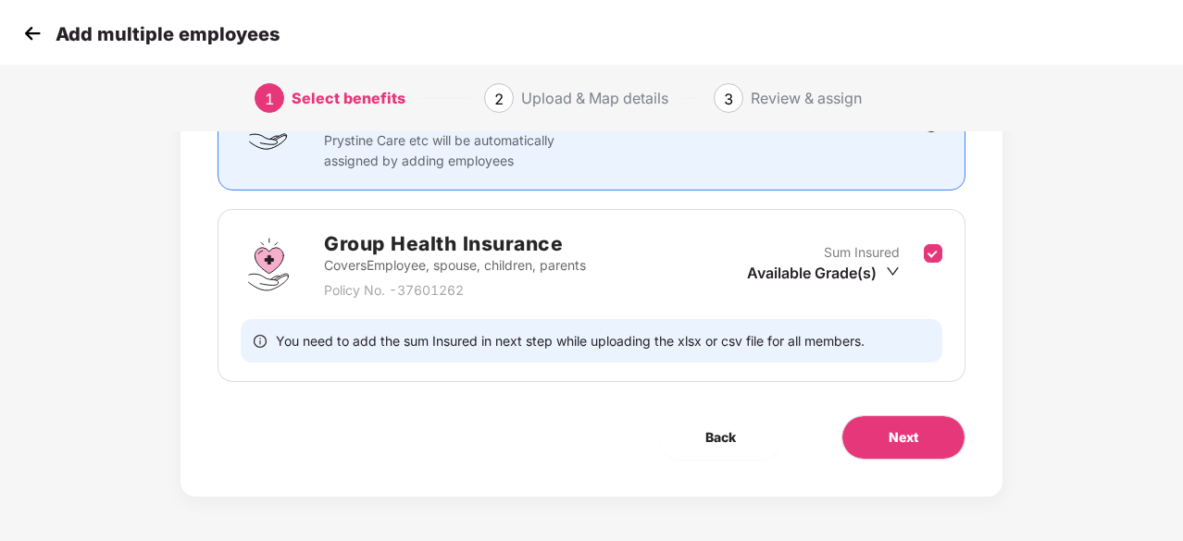
scroll to position [202, 0]
click at [909, 436] on span "Next" at bounding box center [903, 438] width 30 height 20
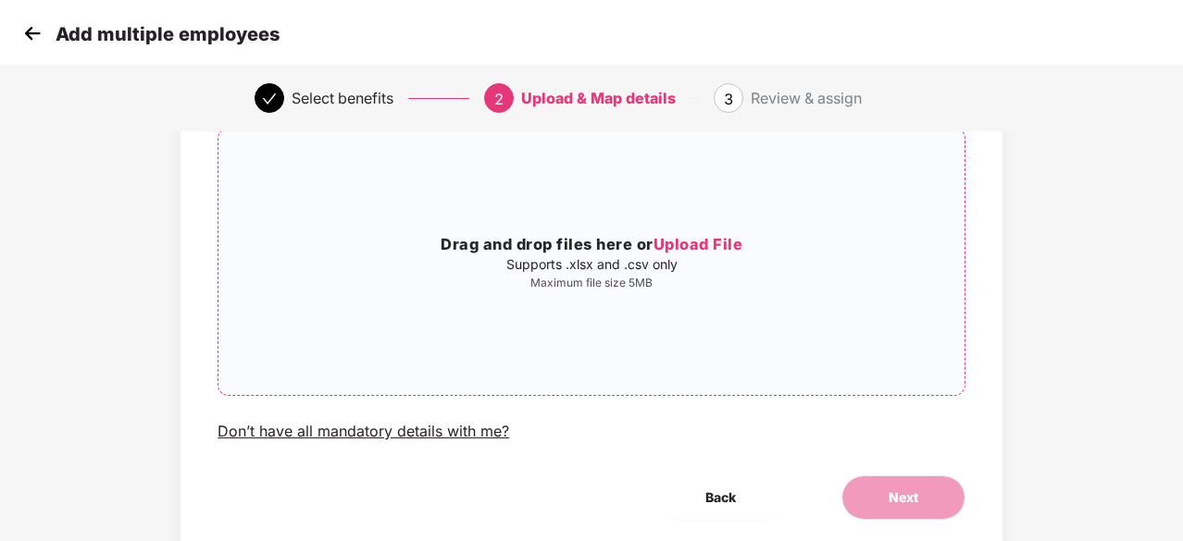
scroll to position [139, 0]
click at [36, 37] on img at bounding box center [33, 33] width 28 height 28
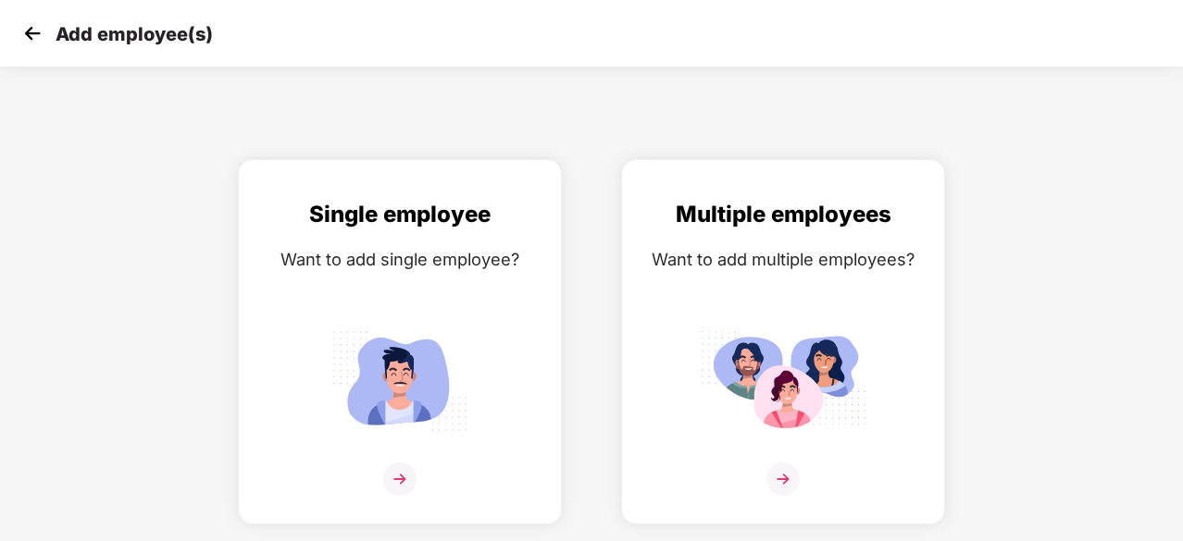
click at [36, 37] on img at bounding box center [33, 33] width 28 height 28
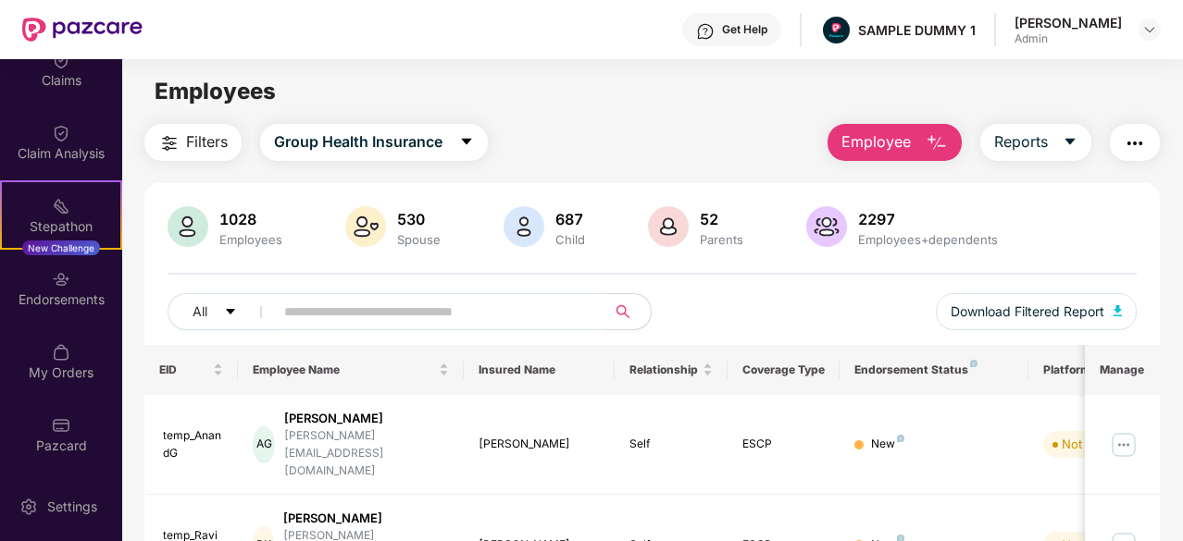
scroll to position [390, 0]
click at [62, 302] on div "Endorsements" at bounding box center [61, 300] width 122 height 19
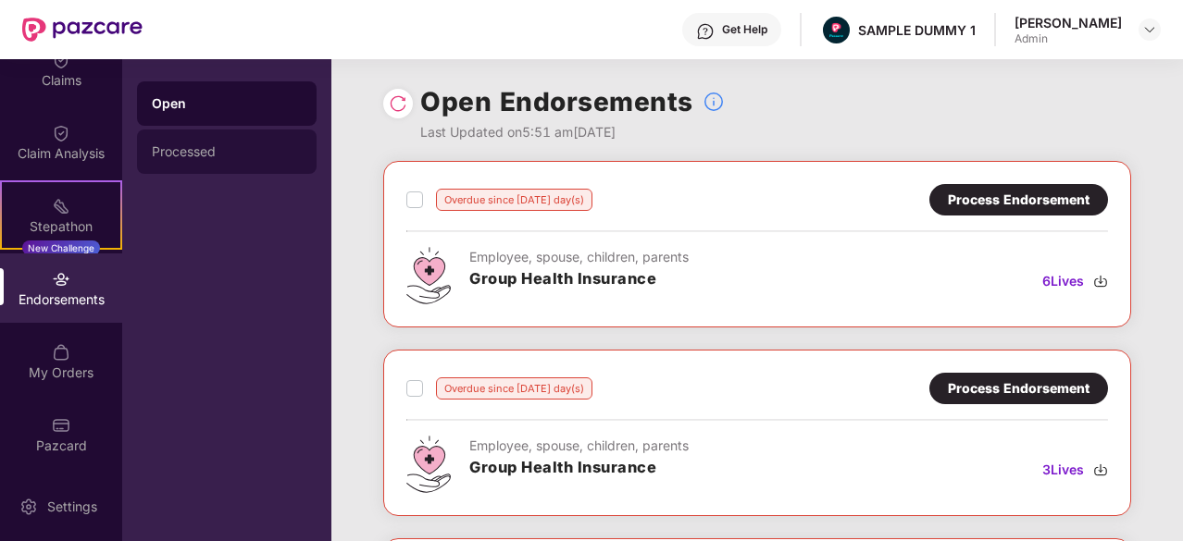
click at [223, 153] on div "Processed" at bounding box center [227, 151] width 150 height 15
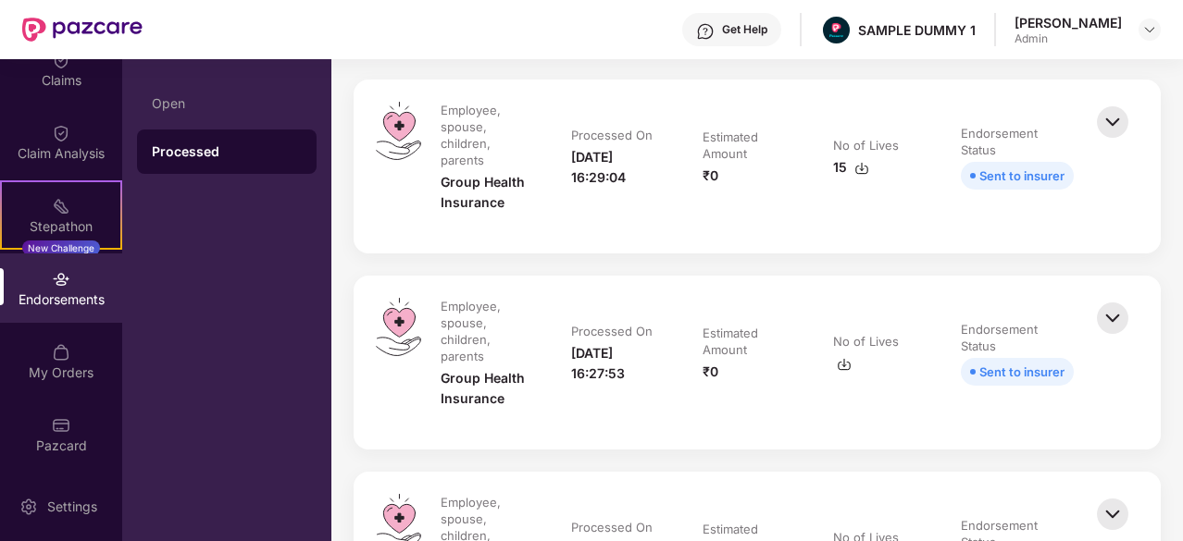
scroll to position [255, 0]
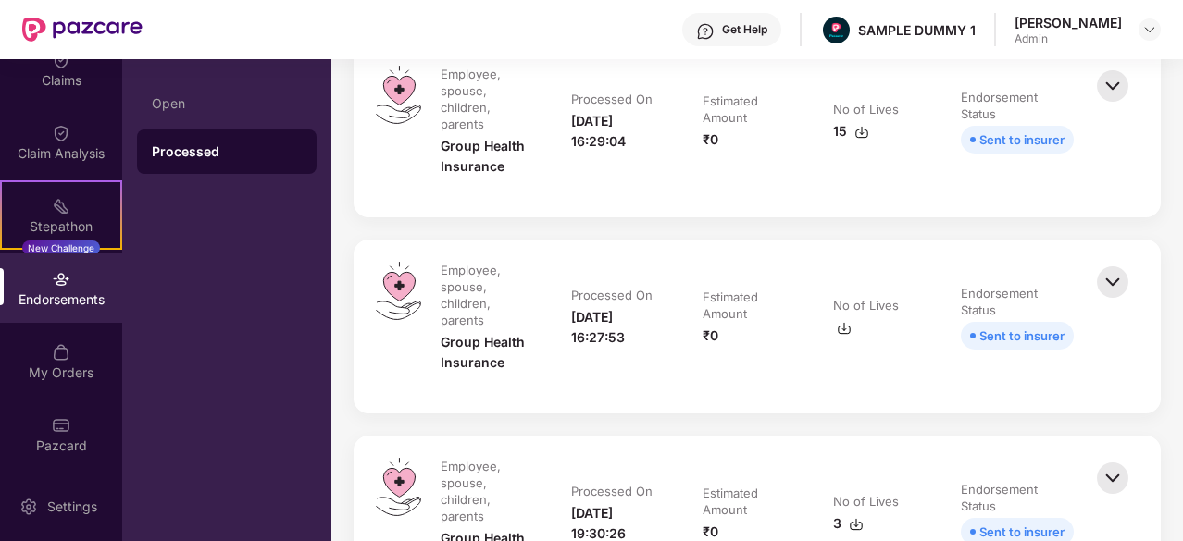
click at [1099, 99] on img at bounding box center [1112, 86] width 41 height 41
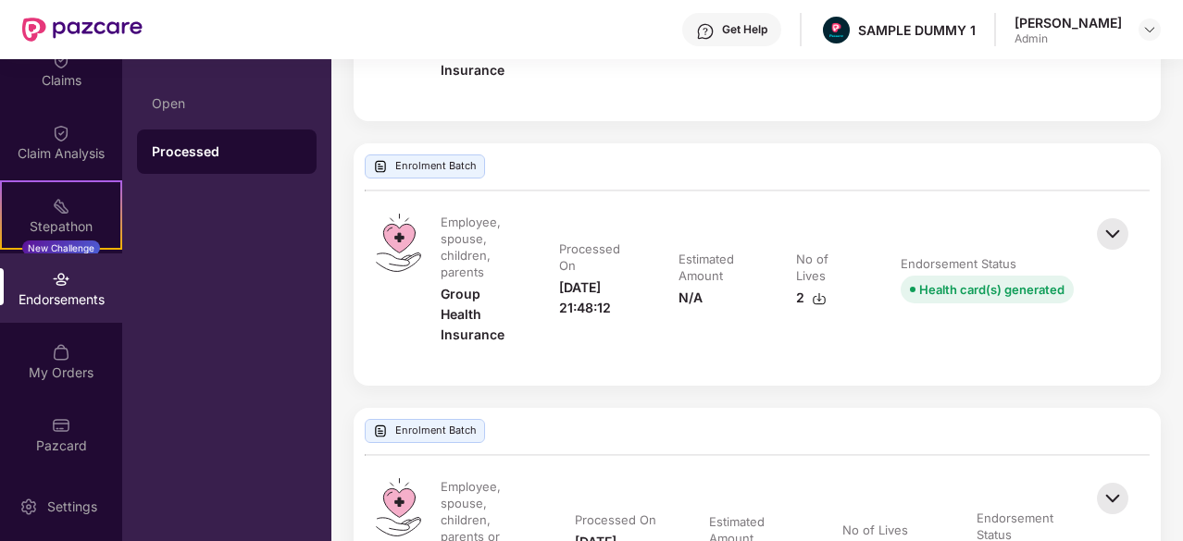
scroll to position [1708, 0]
click at [1125, 224] on img at bounding box center [1112, 232] width 41 height 41
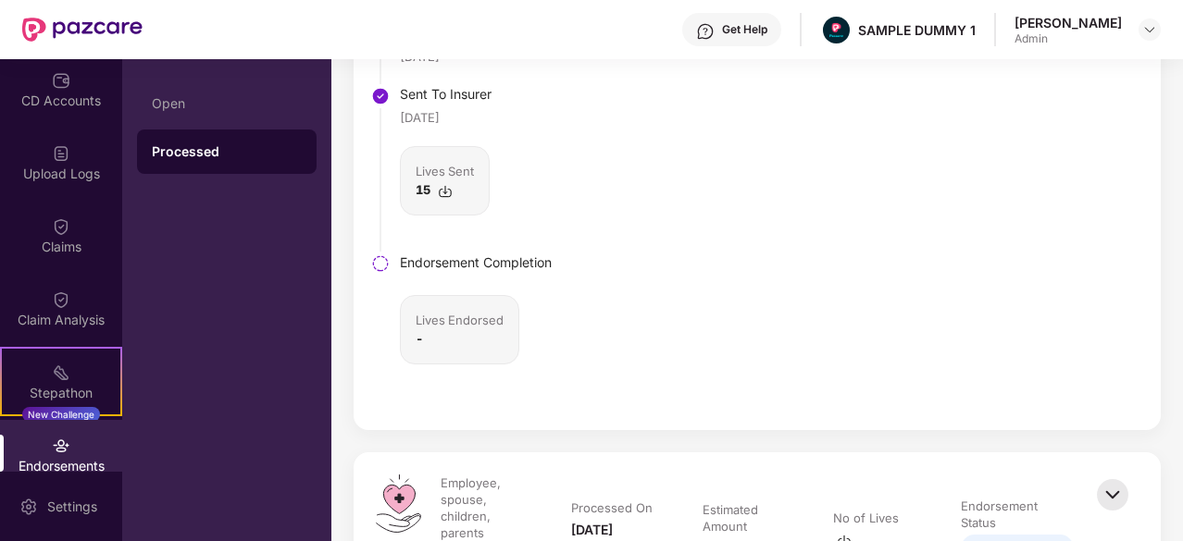
scroll to position [224, 0]
click at [56, 259] on div "Claims" at bounding box center [61, 235] width 122 height 69
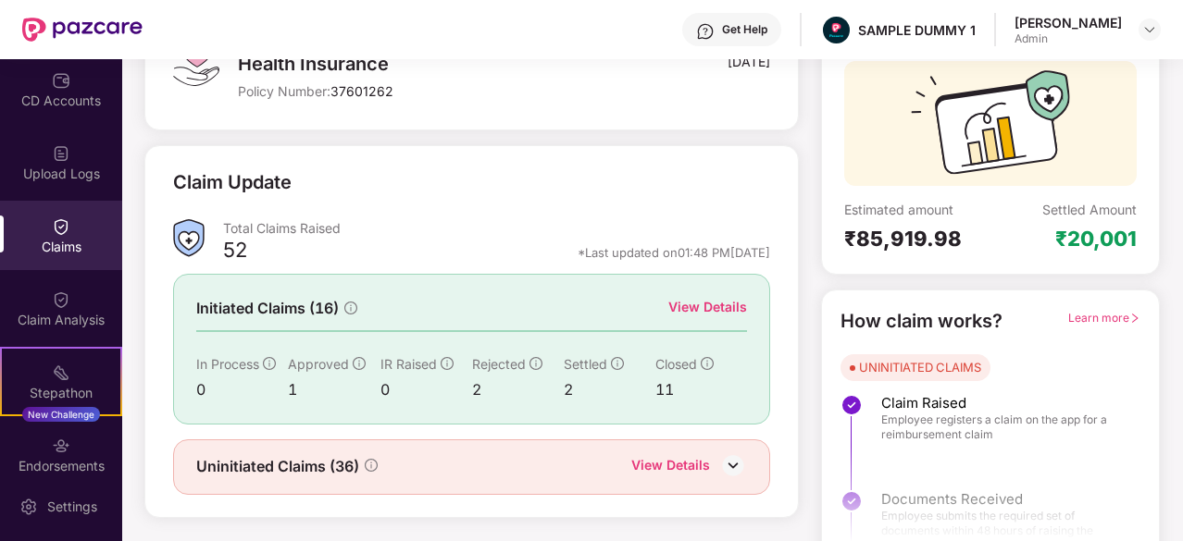
scroll to position [157, 0]
click at [713, 308] on div "View Details" at bounding box center [707, 308] width 79 height 20
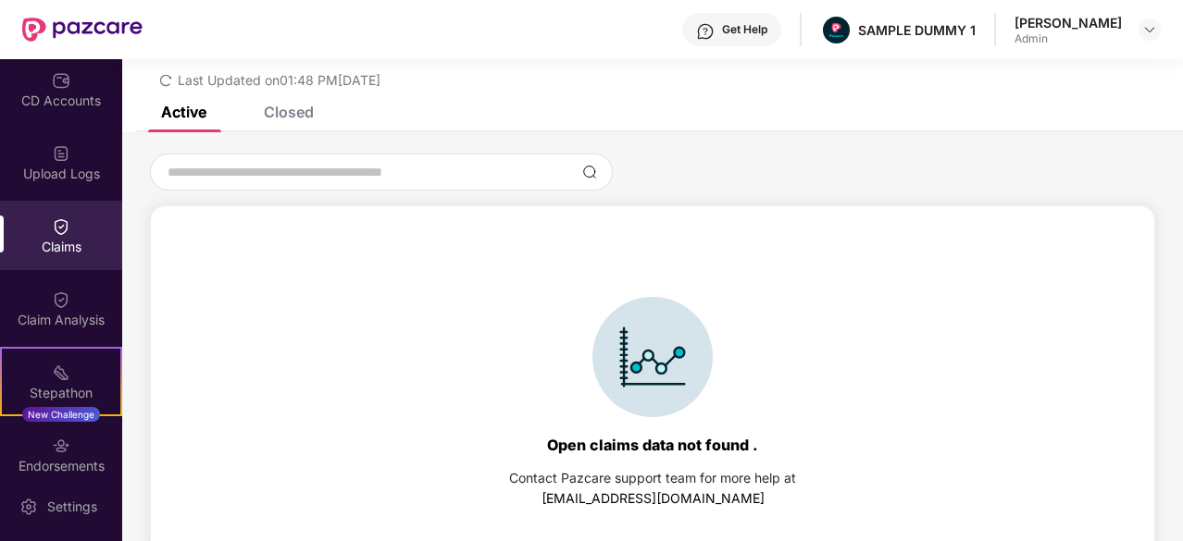
scroll to position [80, 0]
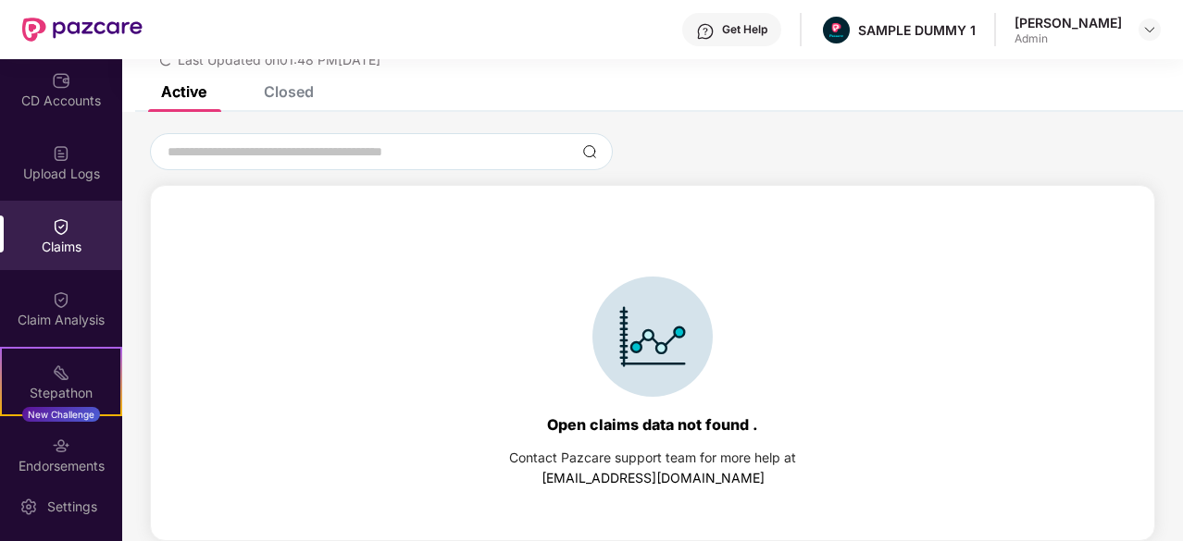
click at [288, 98] on div "Closed" at bounding box center [289, 91] width 50 height 19
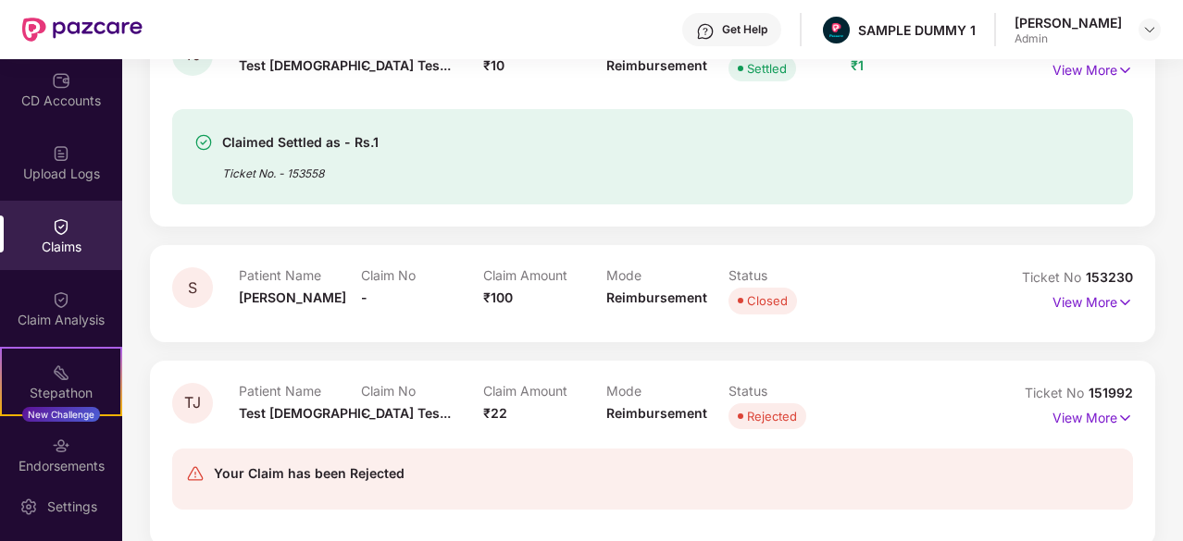
scroll to position [414, 0]
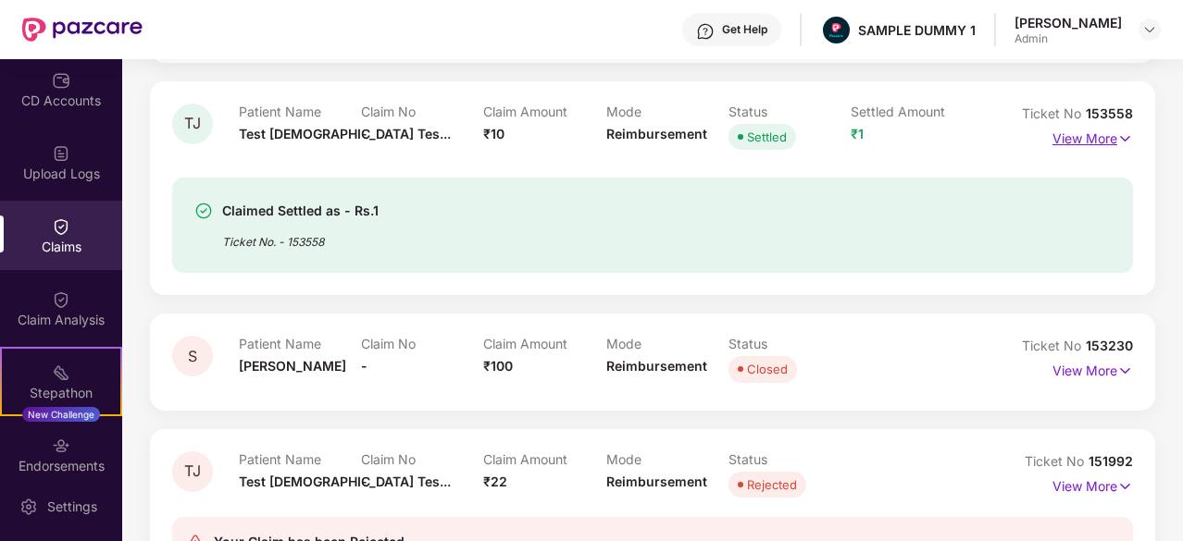
click at [1090, 136] on p "View More" at bounding box center [1092, 136] width 80 height 25
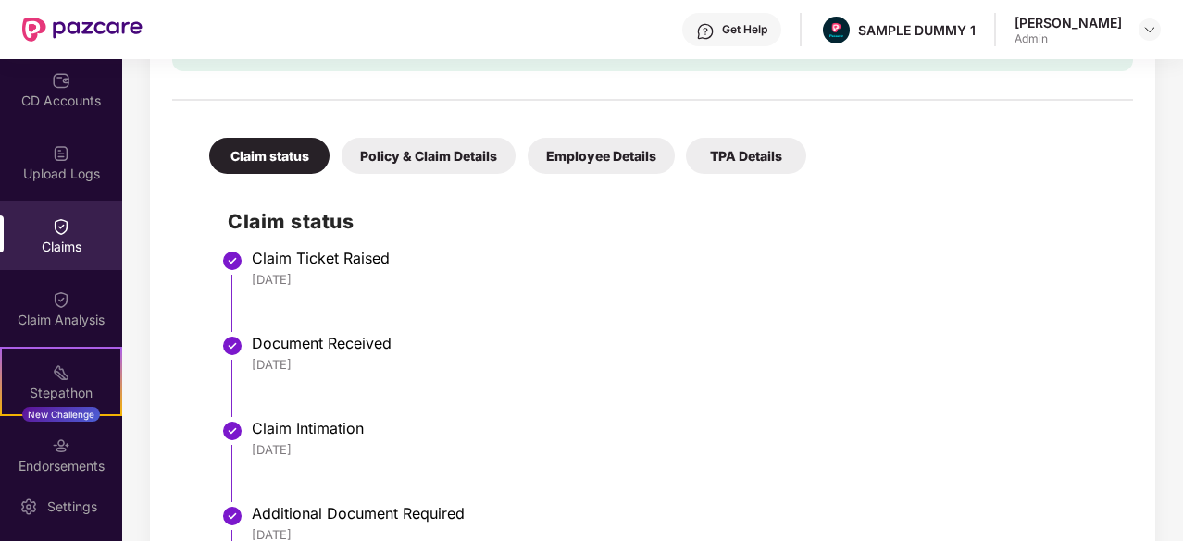
scroll to position [752, 0]
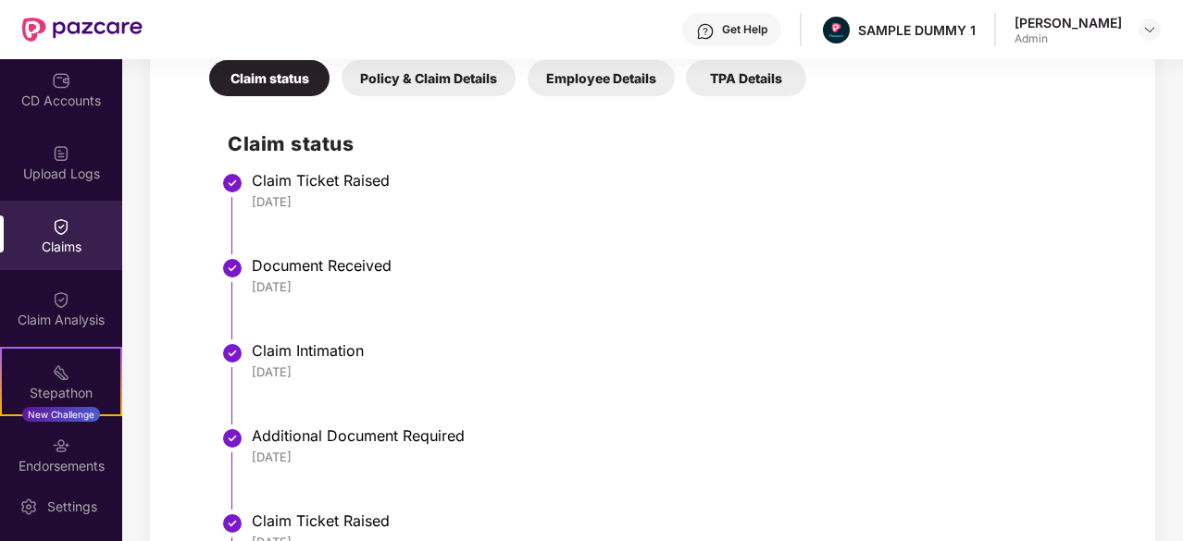
drag, startPoint x: 331, startPoint y: 202, endPoint x: 238, endPoint y: 194, distance: 93.7
click at [238, 194] on li "Claim Ticket Raised [DATE]" at bounding box center [671, 220] width 886 height 85
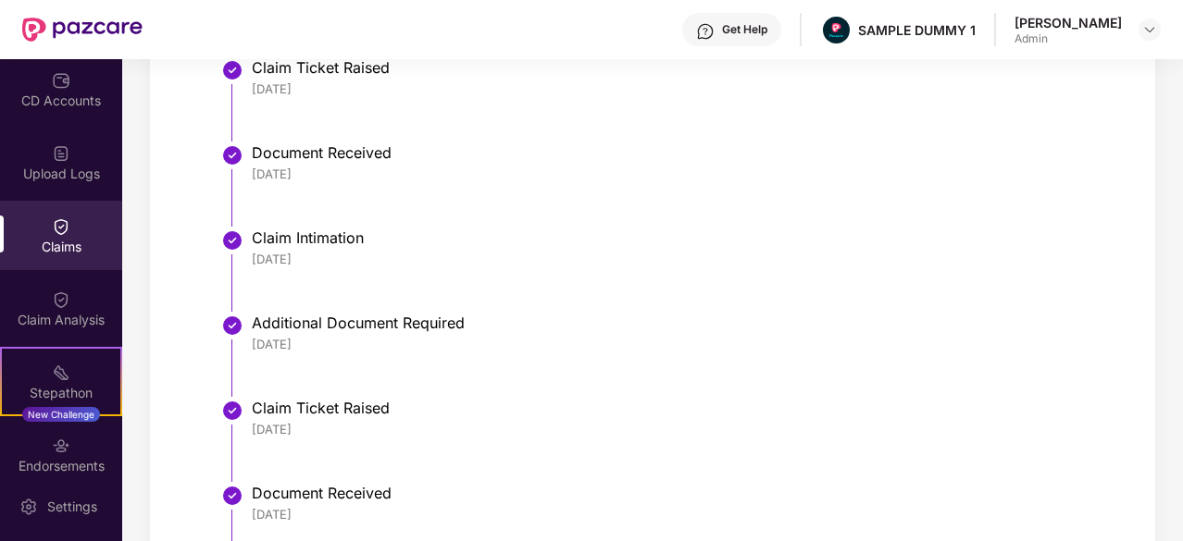
scroll to position [864, 0]
drag, startPoint x: 327, startPoint y: 186, endPoint x: 235, endPoint y: 174, distance: 92.4
click at [235, 174] on li "Document Received [DATE]" at bounding box center [671, 193] width 886 height 85
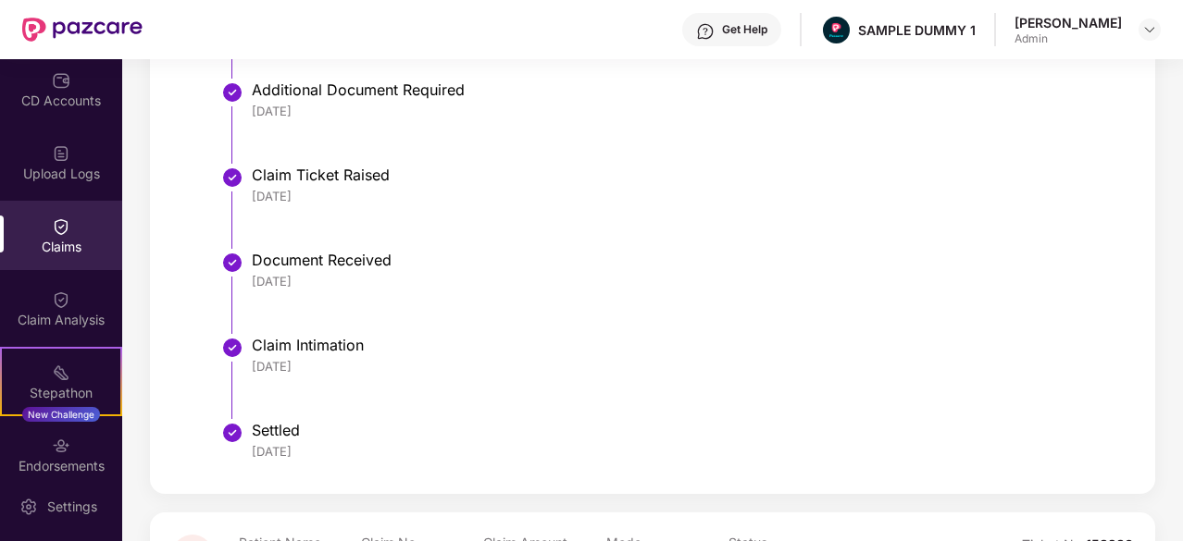
scroll to position [1112, 0]
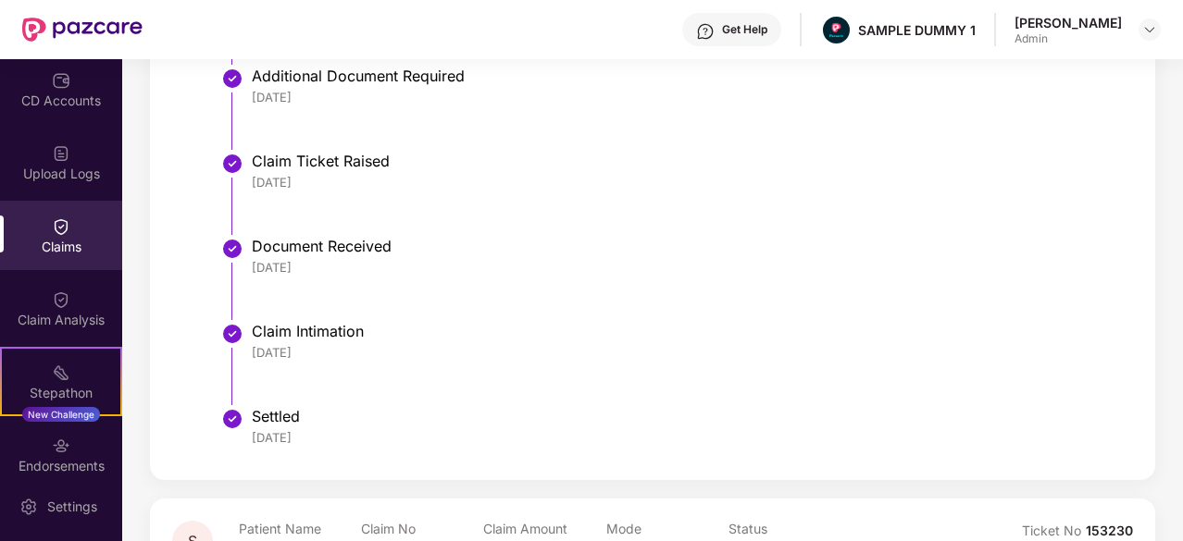
drag, startPoint x: 332, startPoint y: 351, endPoint x: 242, endPoint y: 341, distance: 90.2
click at [242, 341] on li "Claim Intimation [DATE]" at bounding box center [671, 370] width 886 height 85
drag, startPoint x: 324, startPoint y: 439, endPoint x: 251, endPoint y: 440, distance: 73.1
click at [251, 440] on li "Settled [DATE]" at bounding box center [671, 436] width 886 height 44
click at [518, 386] on li "Claim Intimation [DATE]" at bounding box center [671, 370] width 886 height 85
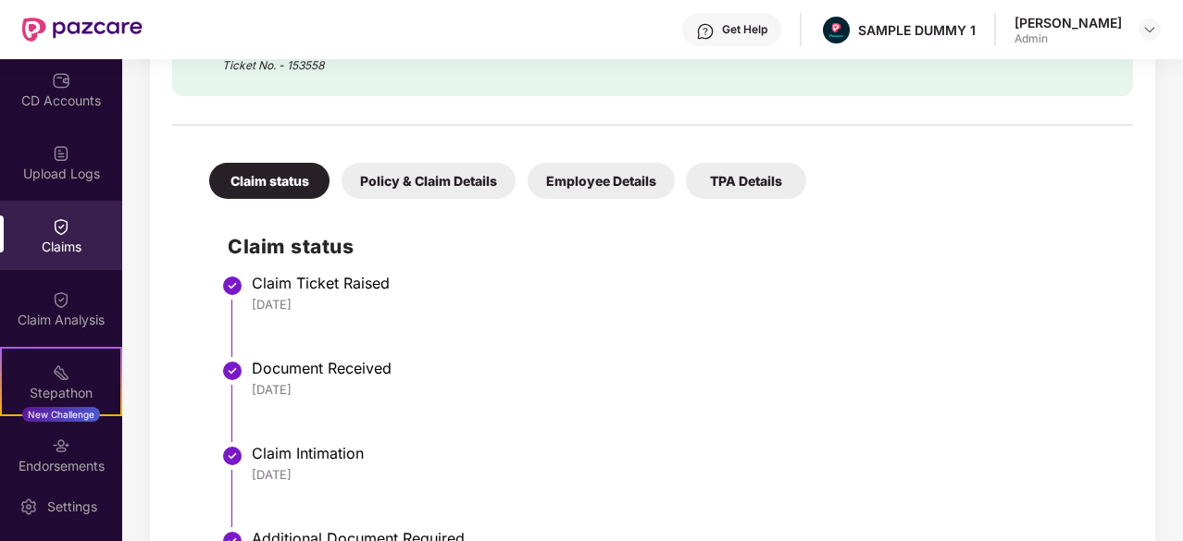
scroll to position [650, 0]
click at [730, 36] on div "Get Help" at bounding box center [744, 29] width 45 height 15
click at [916, 108] on div at bounding box center [652, 115] width 960 height 39
click at [94, 303] on div "Claim Analysis" at bounding box center [61, 308] width 122 height 69
